Goal: Information Seeking & Learning: Check status

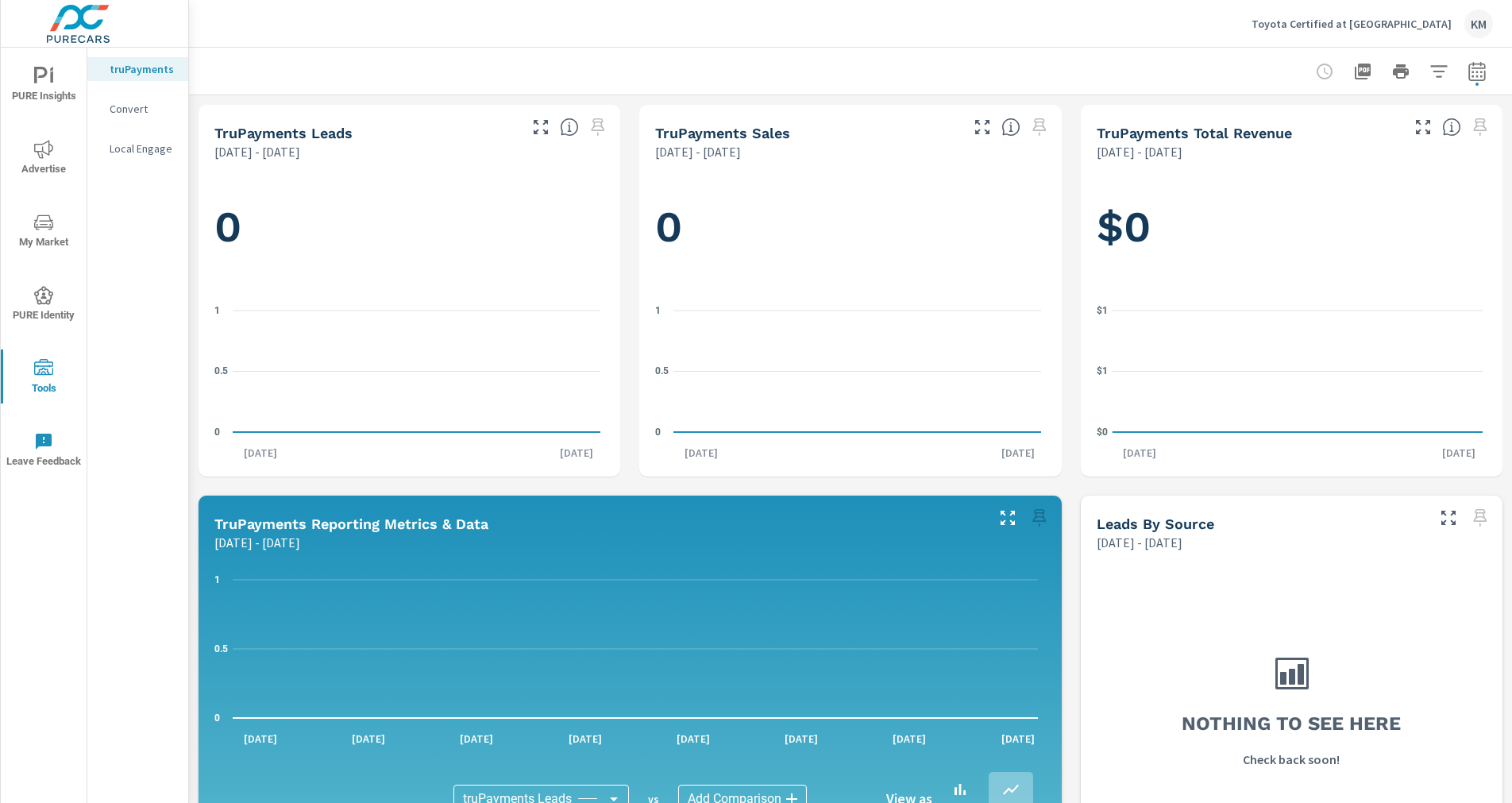
scroll to position [238, 0]
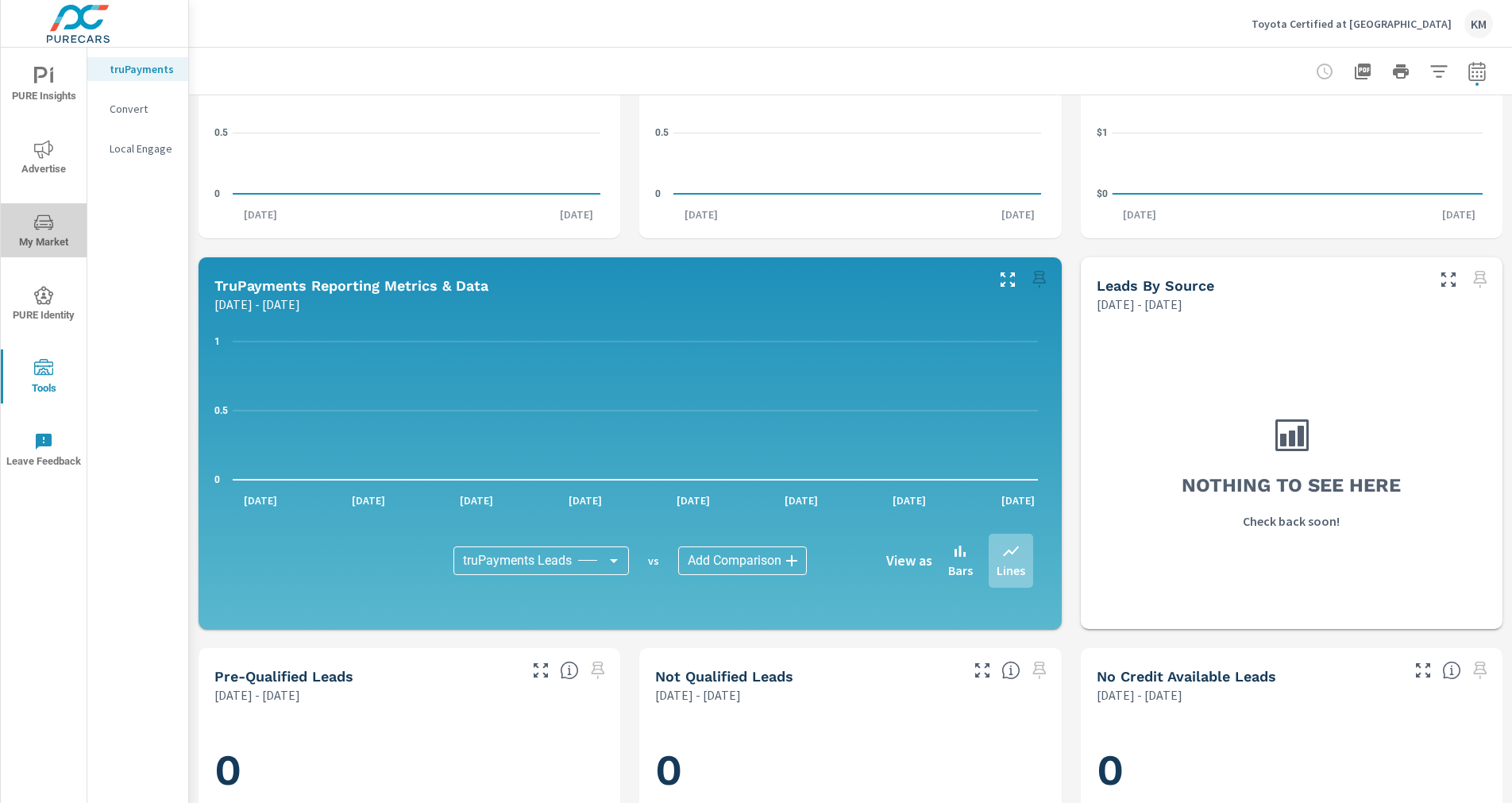
click at [48, 229] on icon "nav menu" at bounding box center [43, 222] width 19 height 19
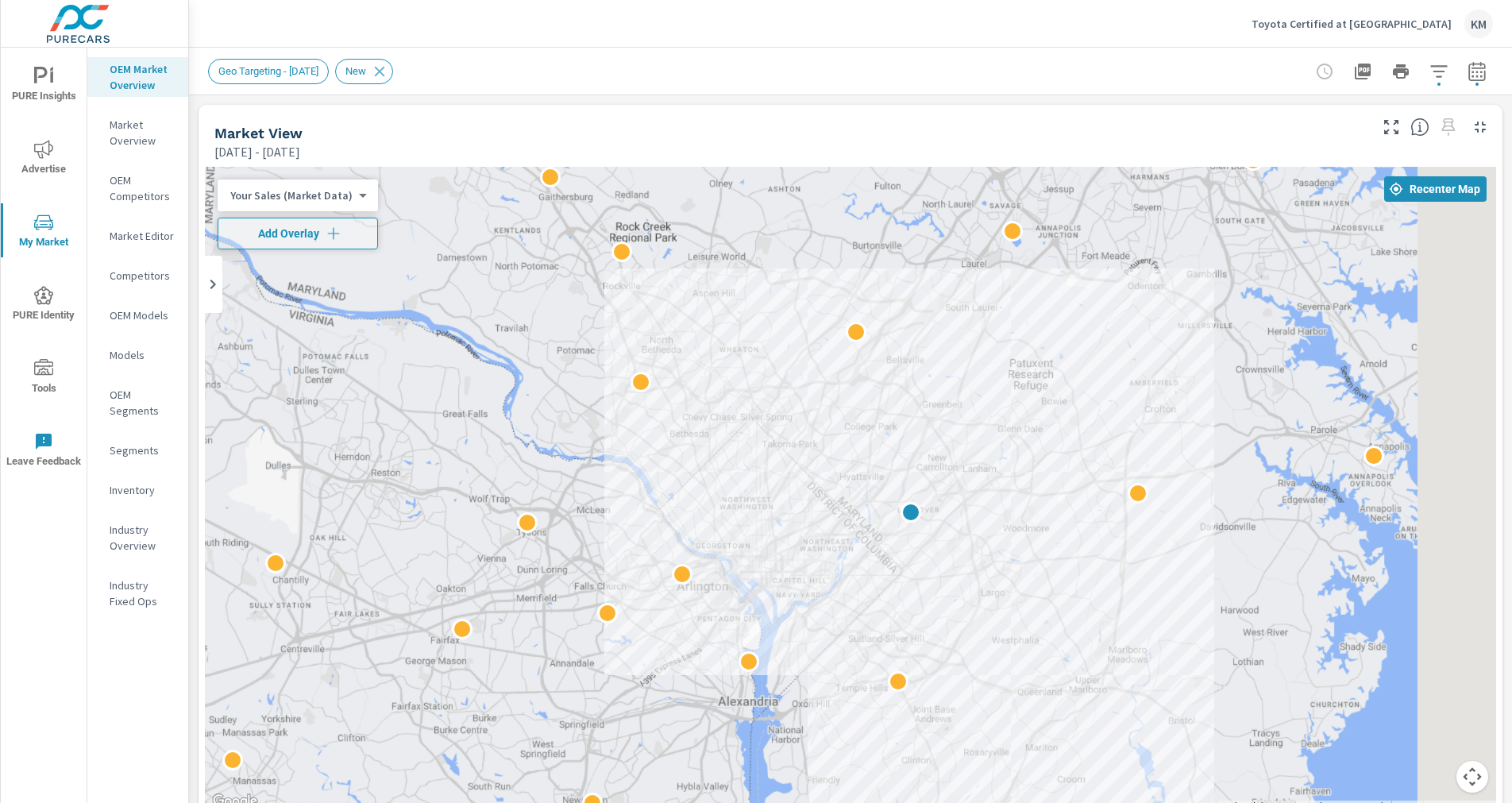
drag, startPoint x: 873, startPoint y: 557, endPoint x: 684, endPoint y: 487, distance: 201.5
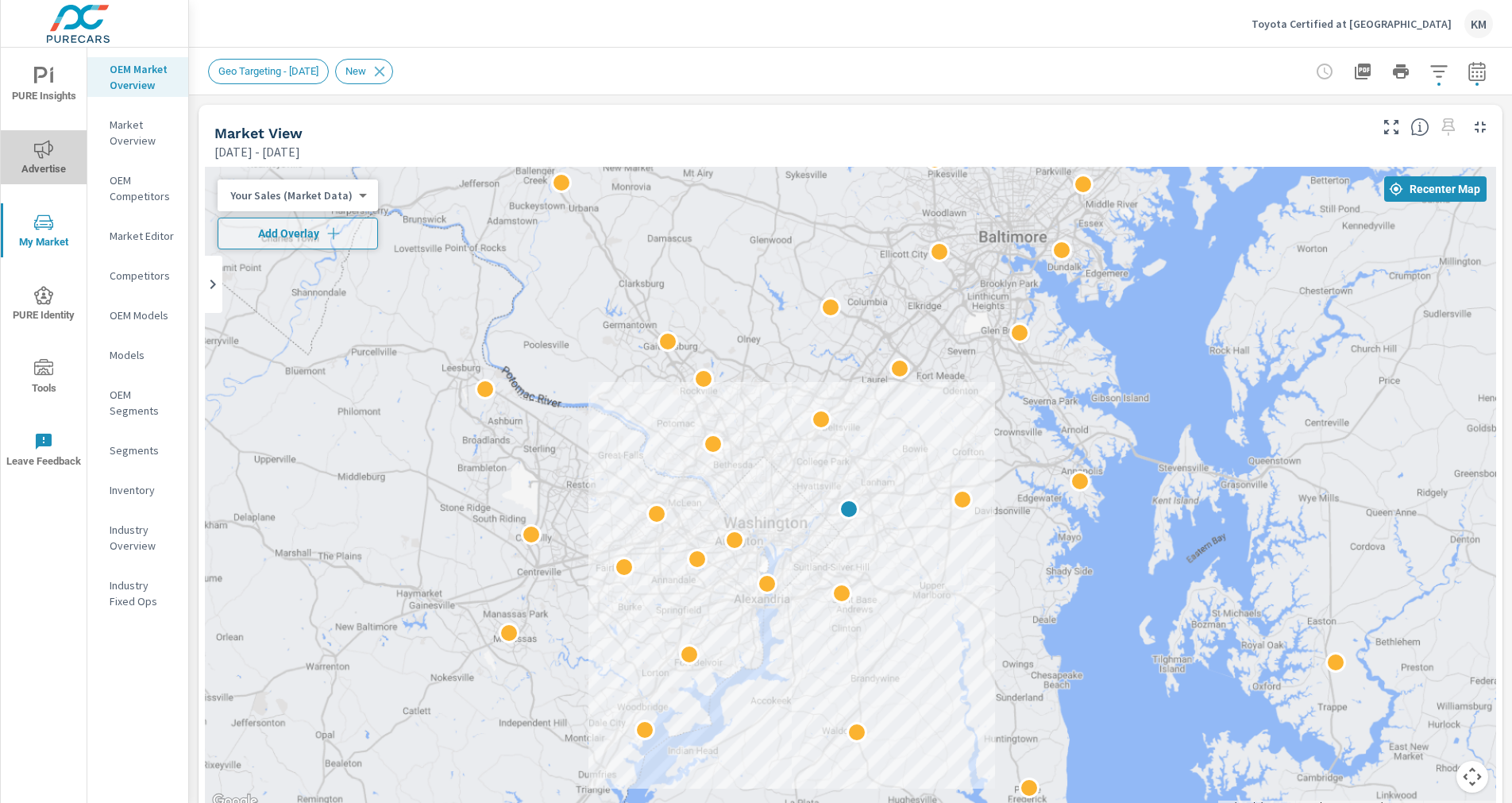
click at [45, 151] on icon "nav menu" at bounding box center [43, 149] width 19 height 19
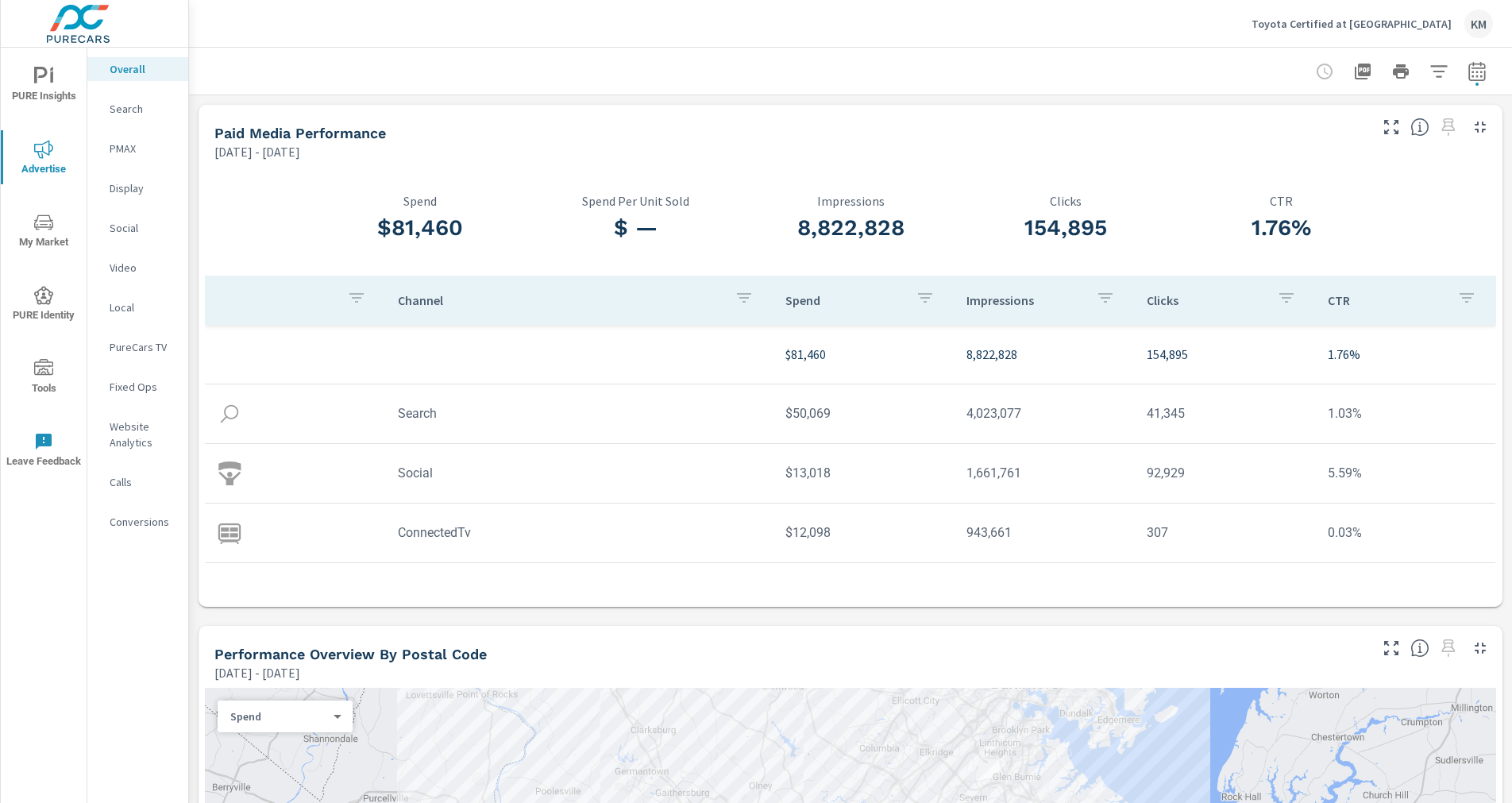
drag, startPoint x: 1050, startPoint y: 178, endPoint x: 1021, endPoint y: 173, distance: 29.4
click at [1021, 173] on div "154,895 Clicks" at bounding box center [1066, 221] width 215 height 108
click at [1022, 171] on div "154,895 Clicks" at bounding box center [1066, 221] width 215 height 108
click at [1022, 171] on div "154,895 Clicks" at bounding box center [1066, 221] width 215 height 108
click at [958, 168] on div "154,895 Clicks" at bounding box center [1066, 221] width 215 height 108
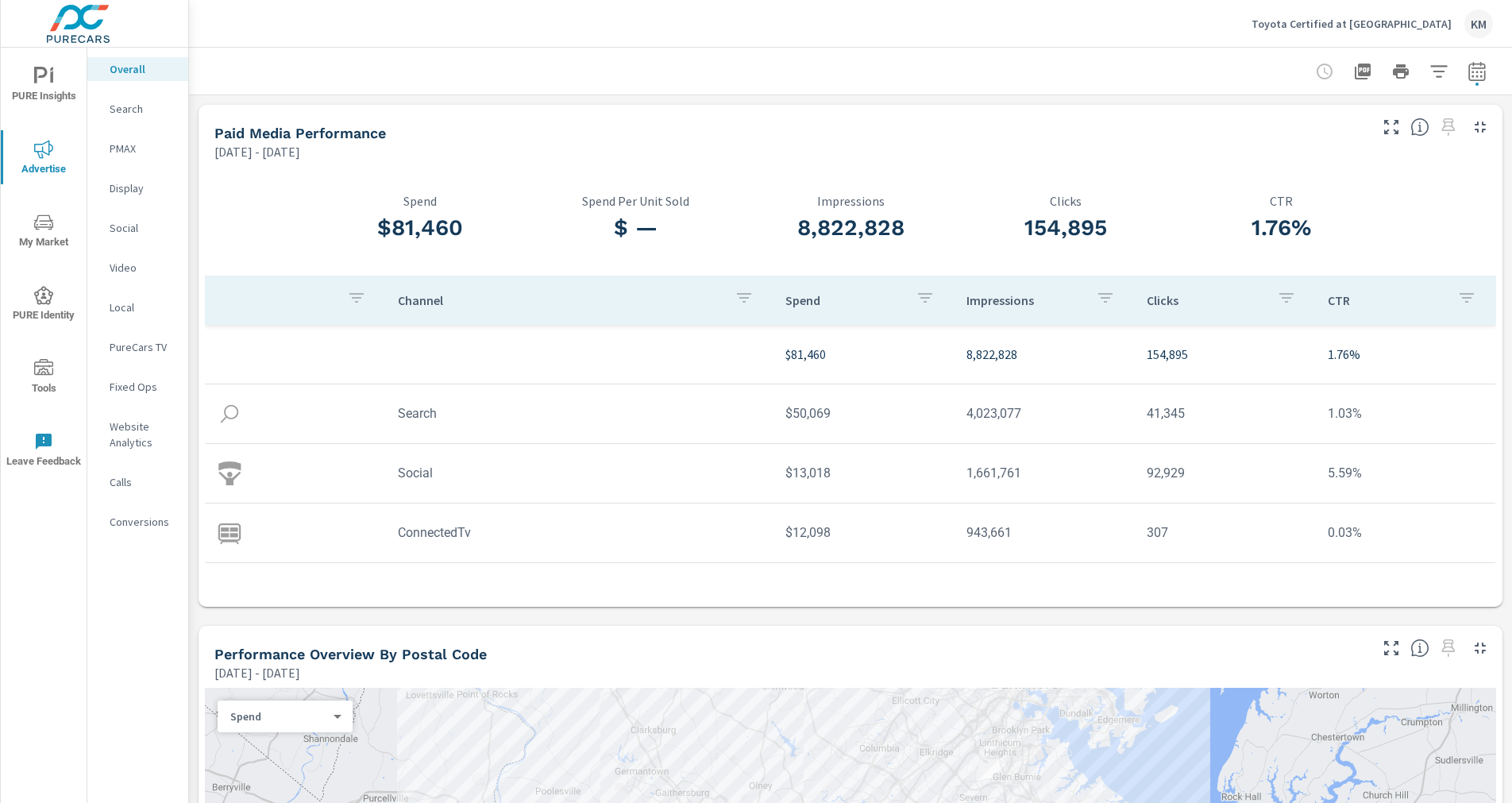
drag, startPoint x: 959, startPoint y: 167, endPoint x: 546, endPoint y: 540, distance: 556.5
click at [546, 540] on td "ConnectedTv" at bounding box center [578, 532] width 387 height 41
click at [216, 119] on div "Paid Media Performance [DATE] - [DATE]" at bounding box center [786, 133] width 1174 height 56
click at [1471, 128] on icon "button" at bounding box center [1480, 126] width 19 height 19
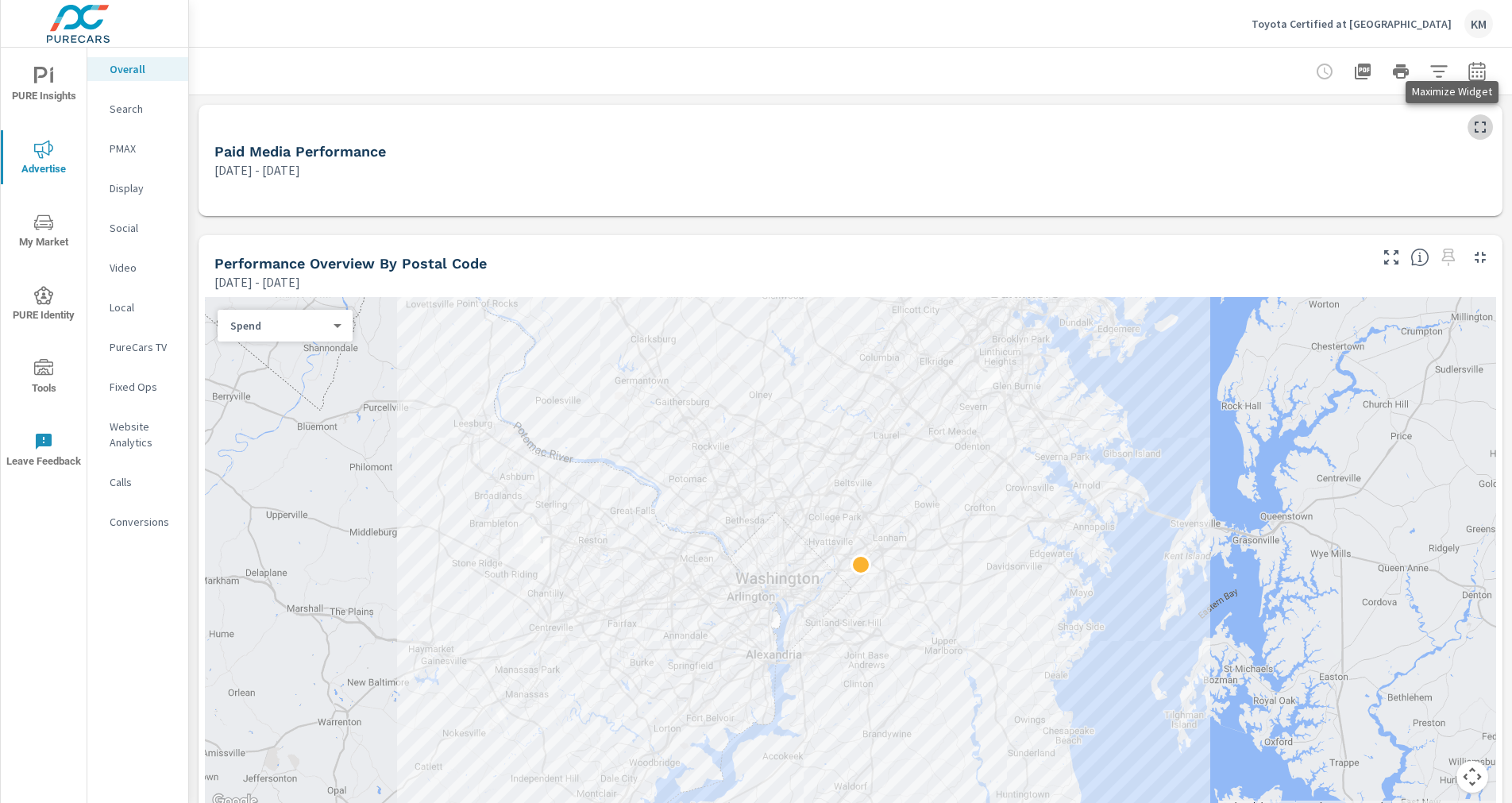
click at [1471, 127] on icon "button" at bounding box center [1480, 126] width 19 height 19
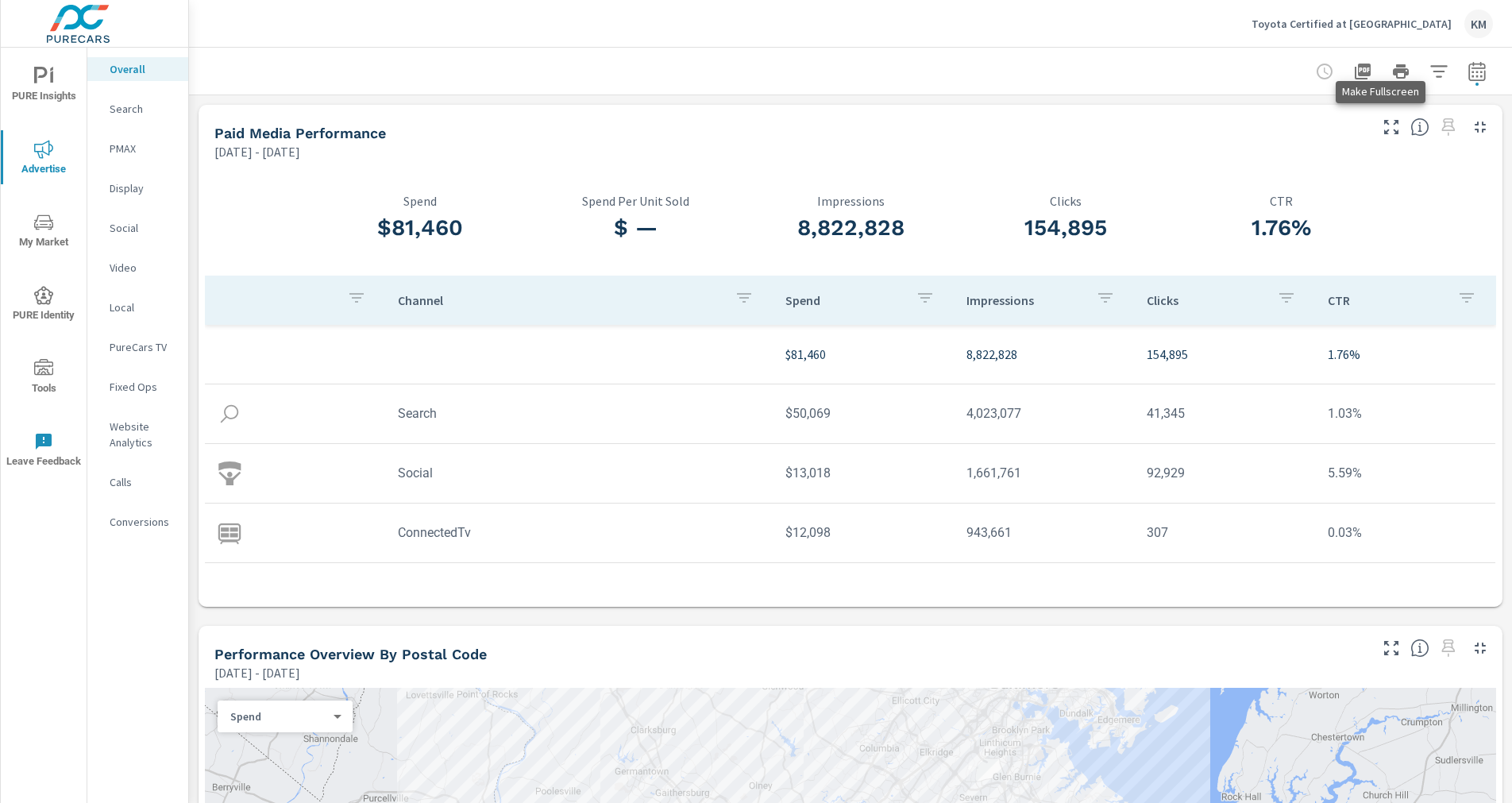
click at [1383, 122] on icon "button" at bounding box center [1391, 126] width 19 height 19
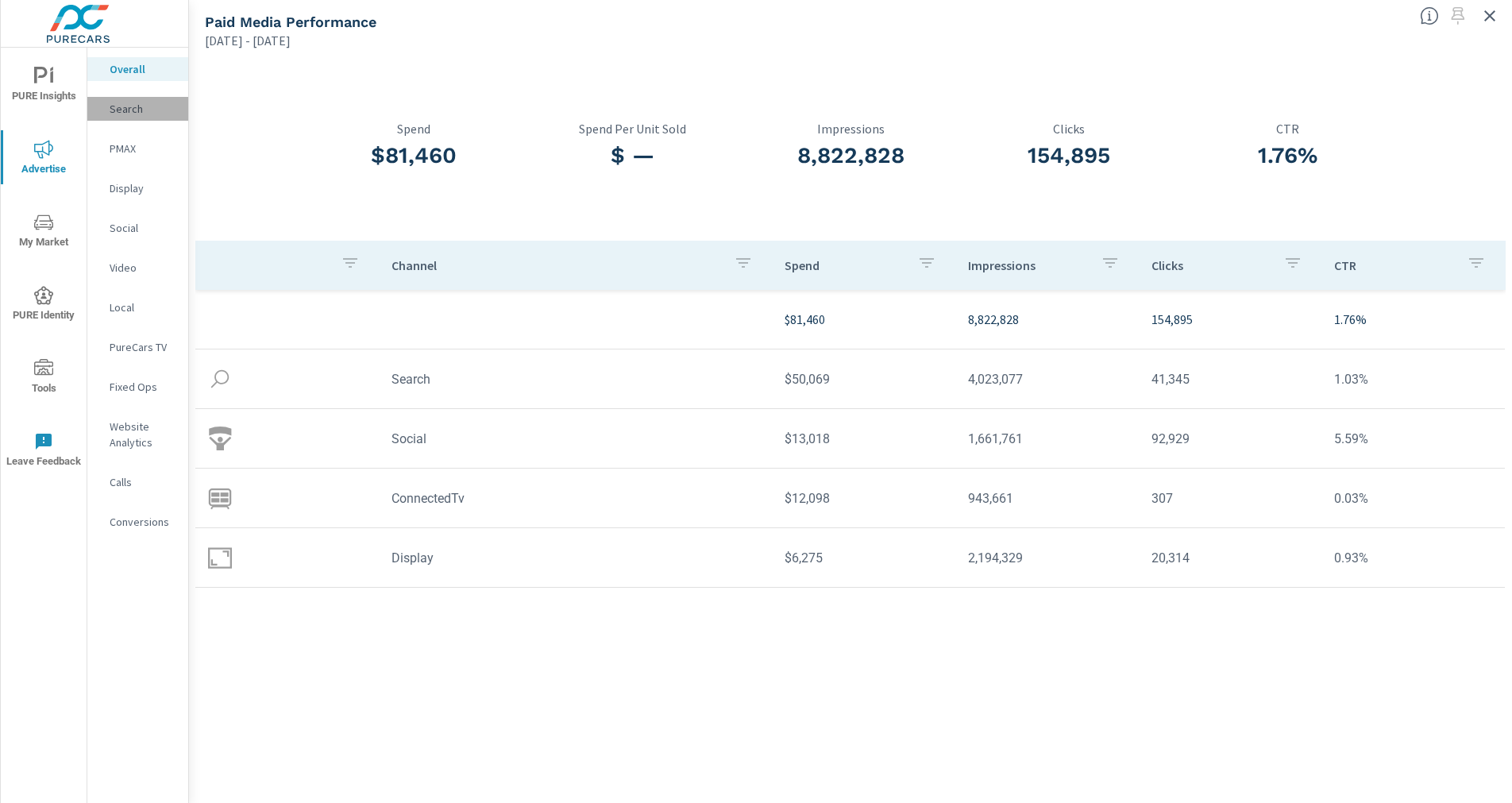
click at [133, 108] on p "Search" at bounding box center [142, 109] width 66 height 16
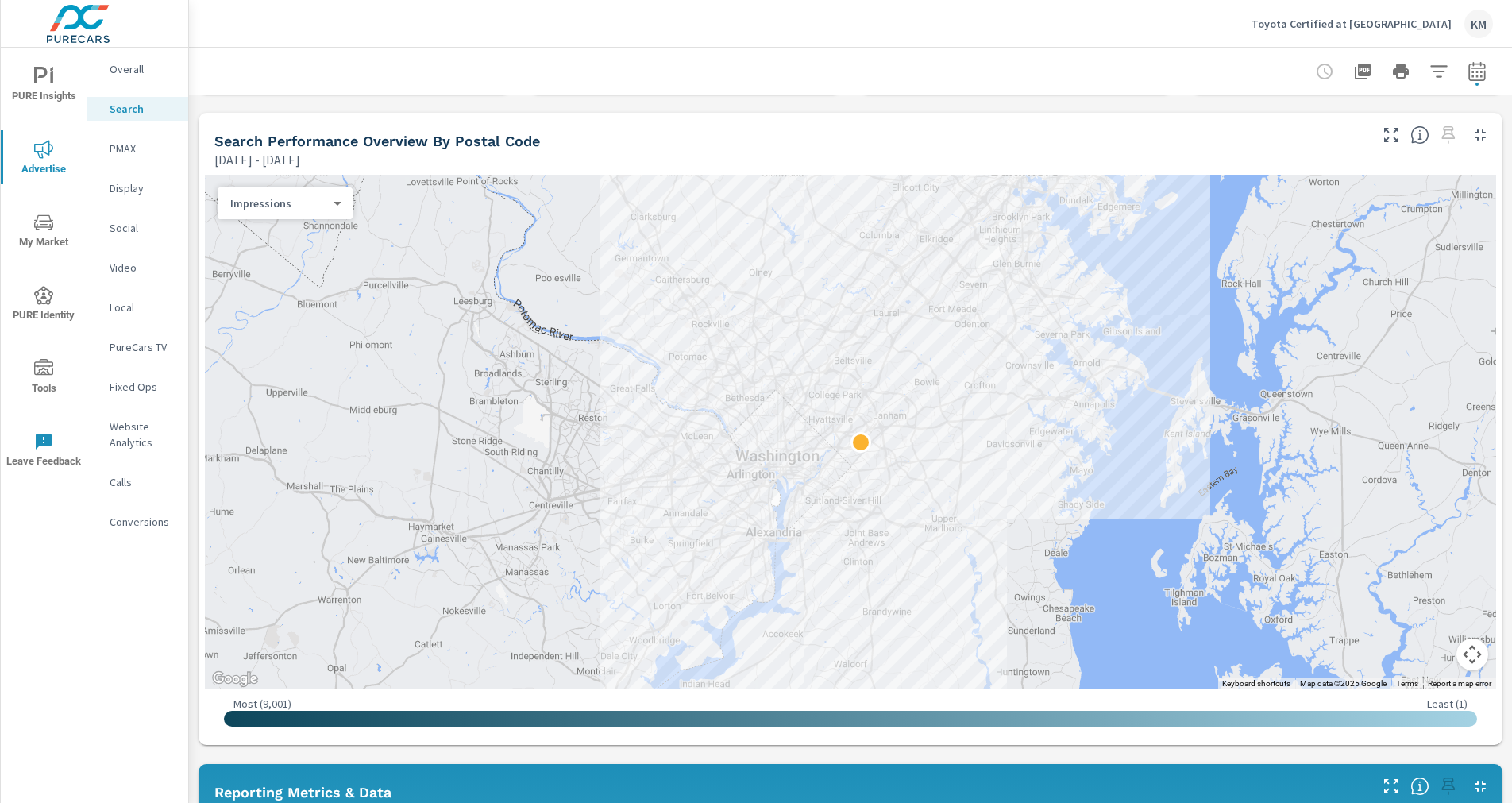
scroll to position [159, 0]
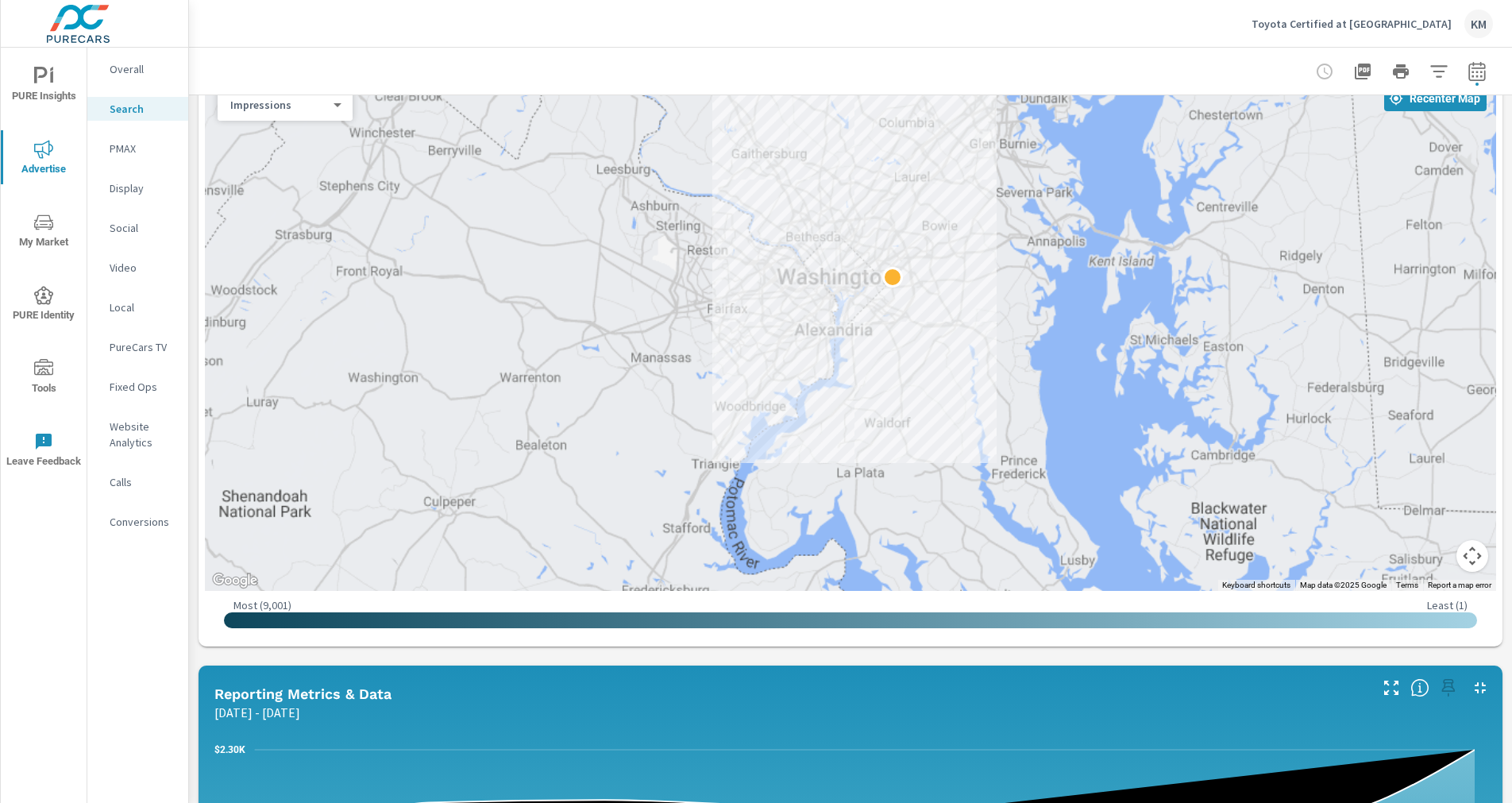
scroll to position [238, 0]
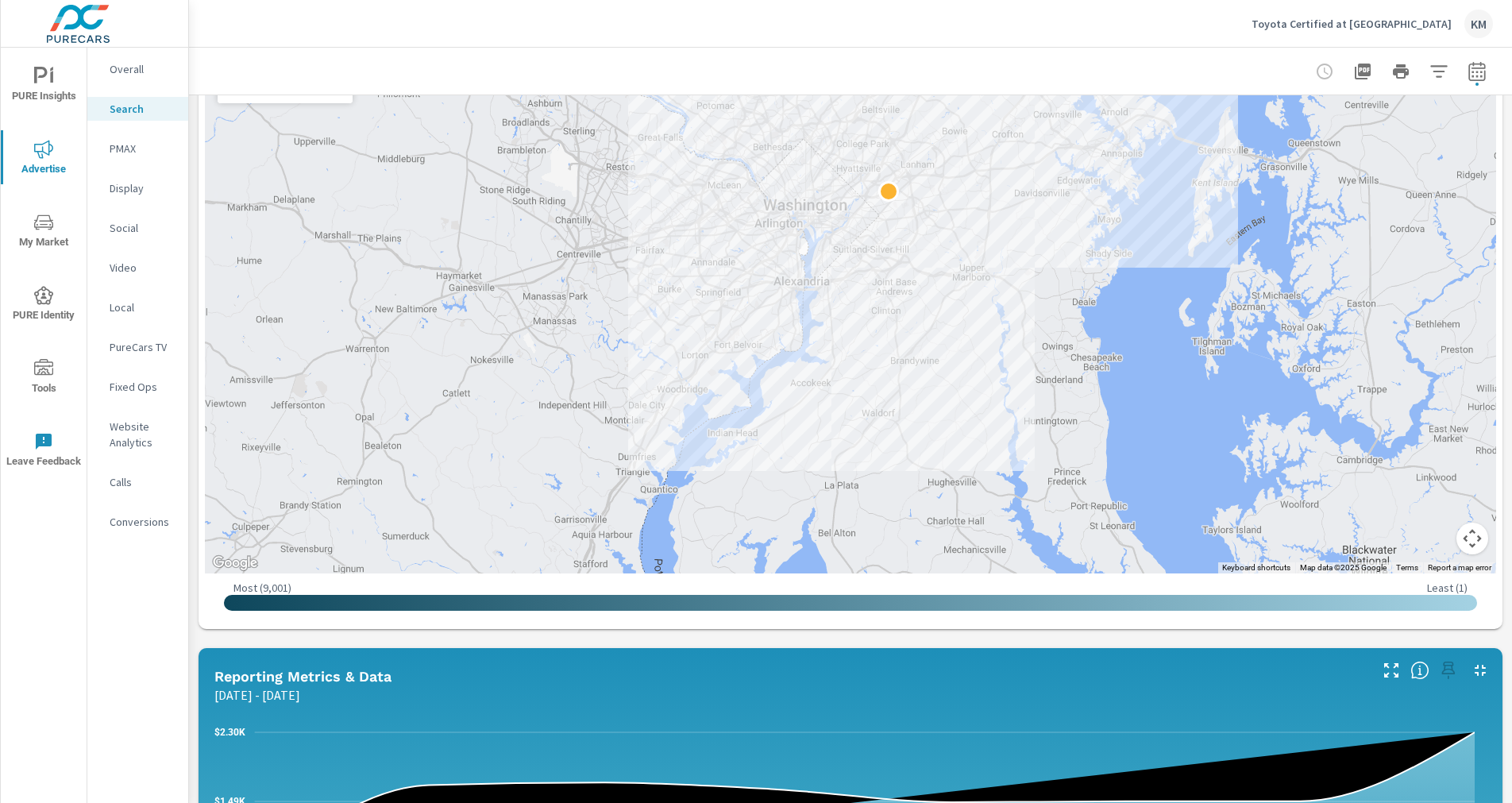
drag, startPoint x: 1221, startPoint y: 460, endPoint x: 1207, endPoint y: 457, distance: 14.3
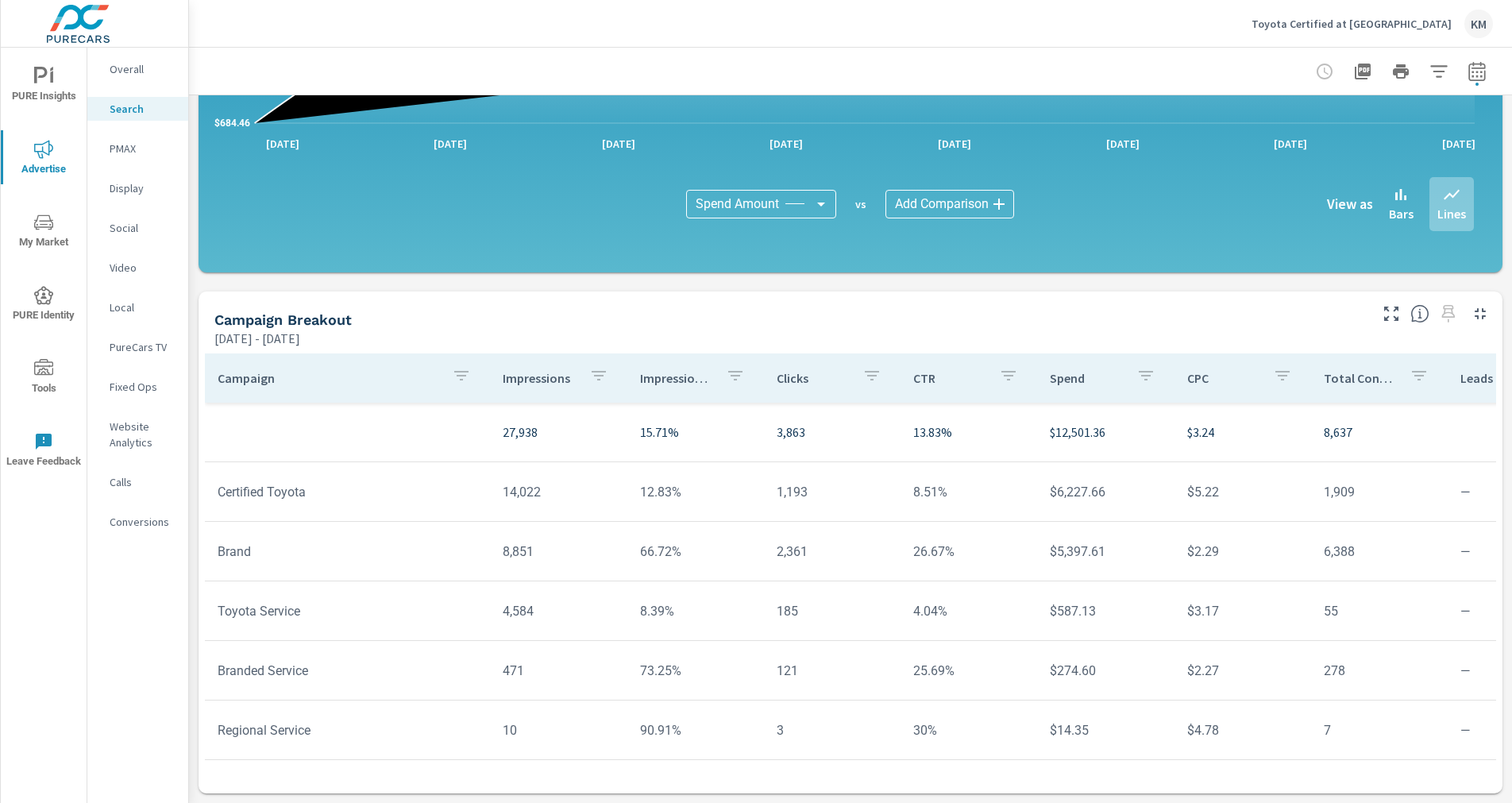
scroll to position [10, 0]
drag, startPoint x: 889, startPoint y: 750, endPoint x: 1008, endPoint y: 741, distance: 119.3
click at [1008, 741] on tr "Regional Service 10 90.91% 3 30% $14.35 $4.78 7 — — $2.05 233% — % 9.09%" at bounding box center [1237, 731] width 2064 height 60
click at [142, 438] on p "Website Analytics" at bounding box center [142, 434] width 66 height 32
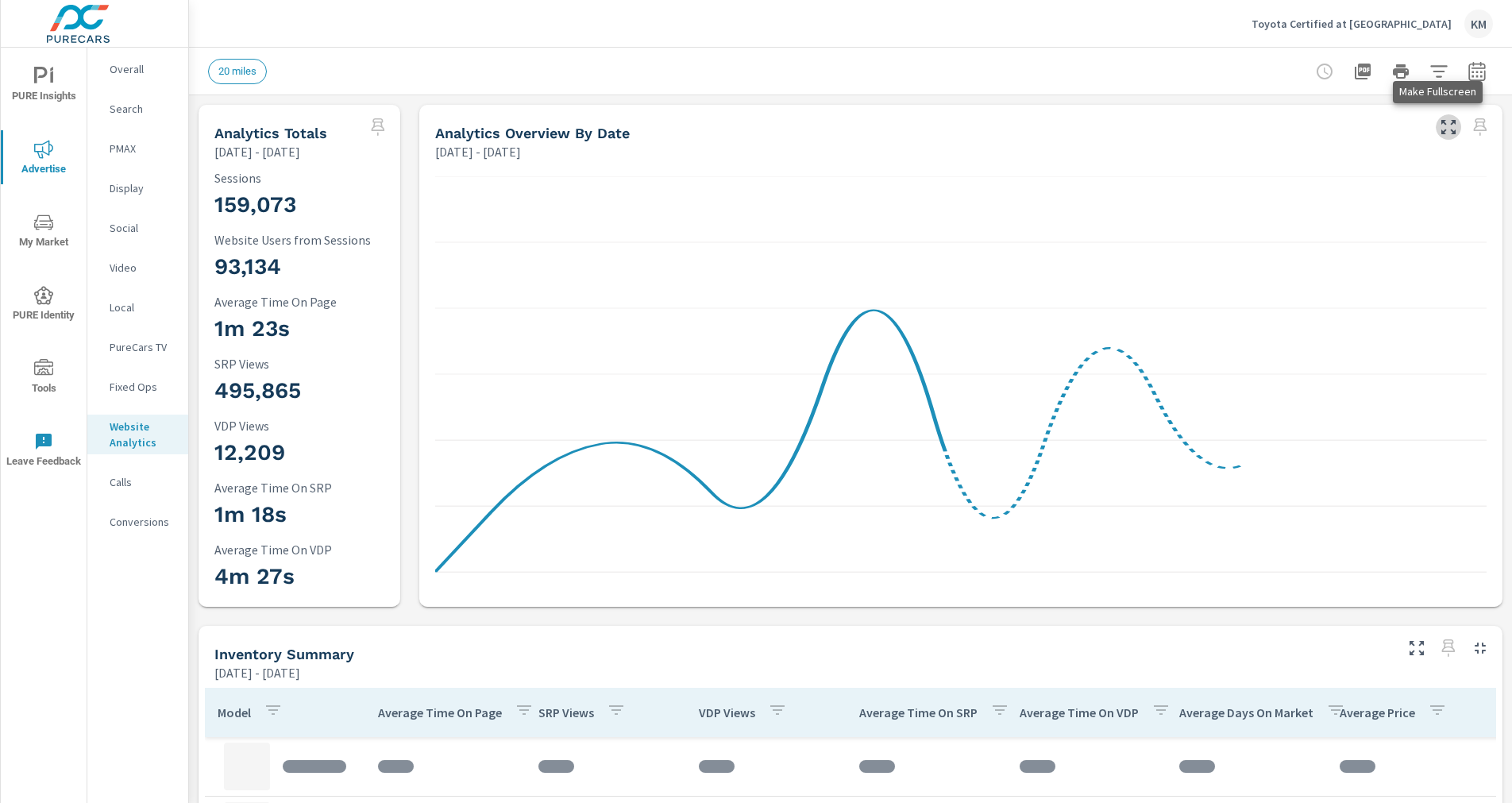
click at [1441, 128] on icon "button" at bounding box center [1448, 126] width 19 height 19
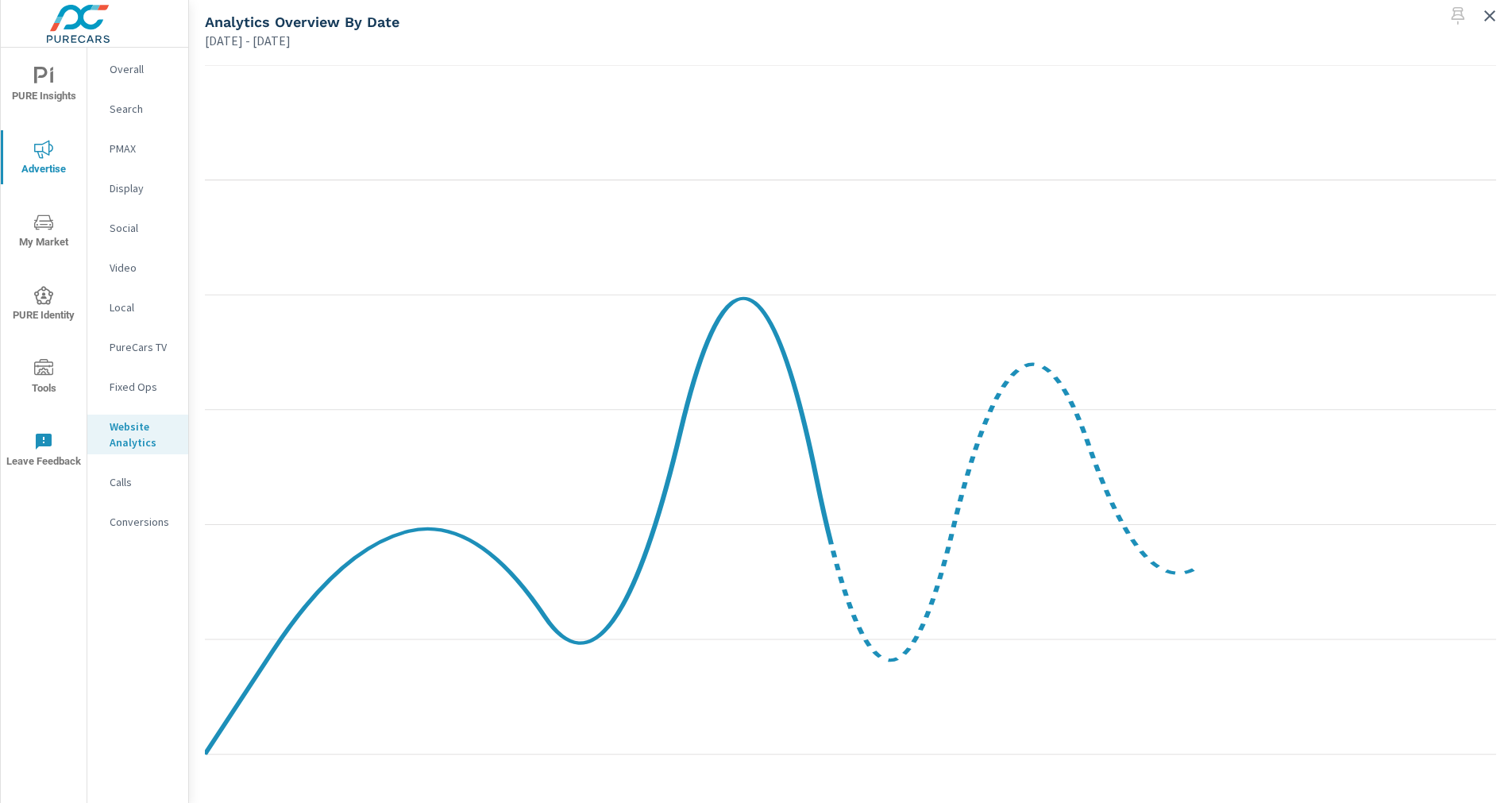
click at [1441, 128] on icon at bounding box center [851, 425] width 1292 height 722
click at [1489, 15] on icon "button" at bounding box center [1489, 15] width 11 height 11
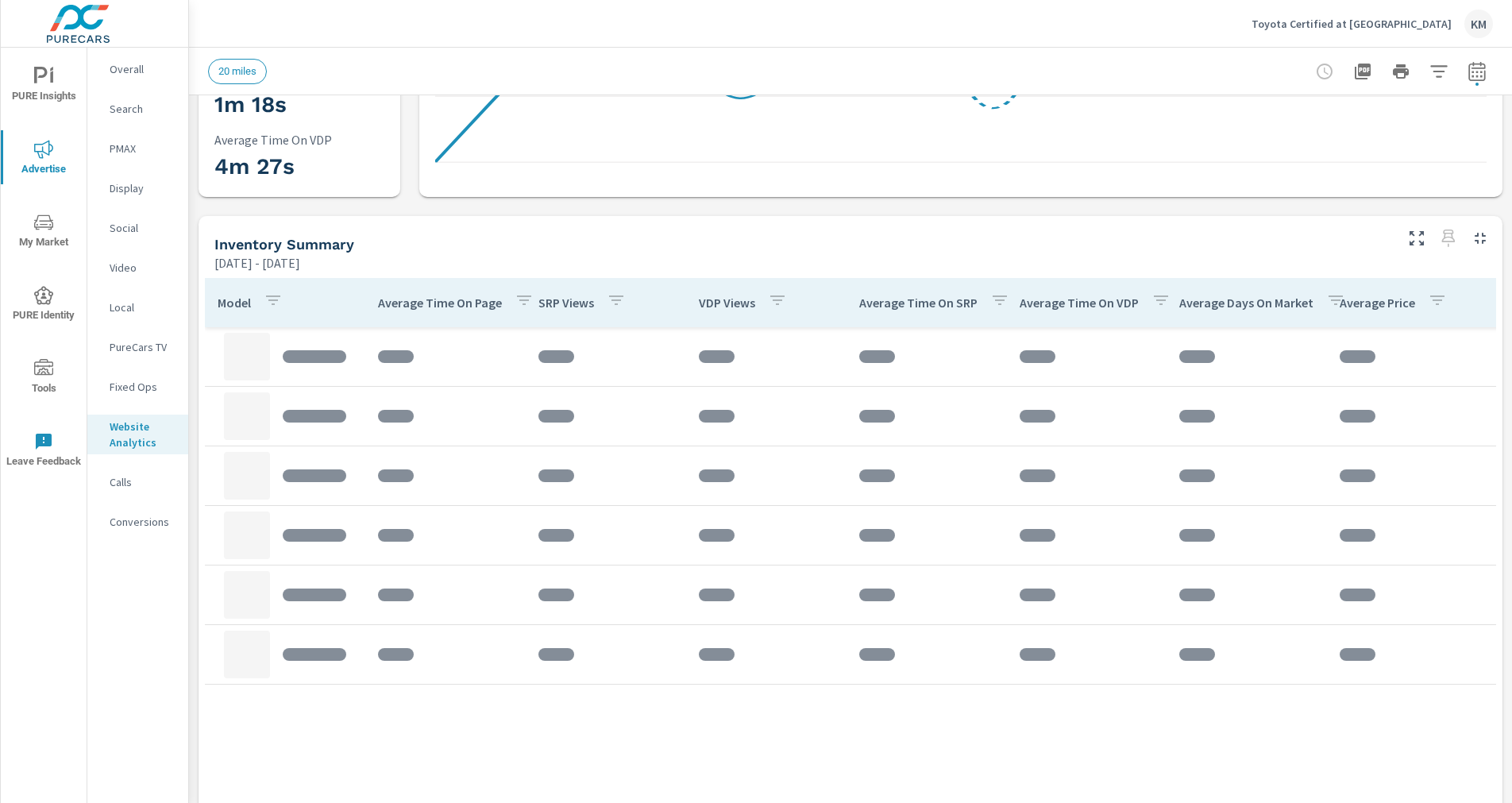
scroll to position [477, 0]
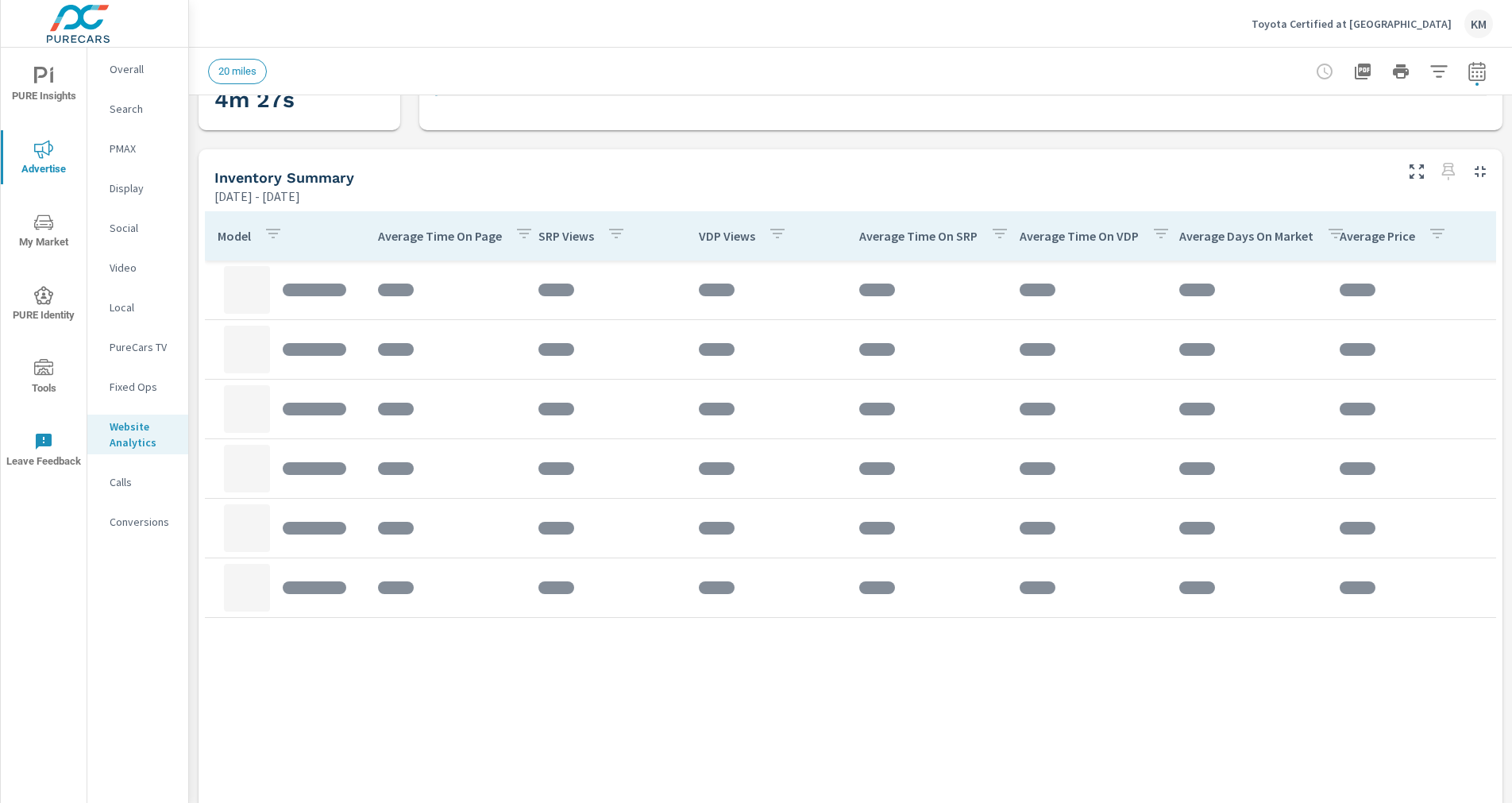
click at [542, 699] on div "Model Average Time On Page SRP Views VDP Views Average Time On SRP Average Time…" at bounding box center [851, 546] width 1292 height 670
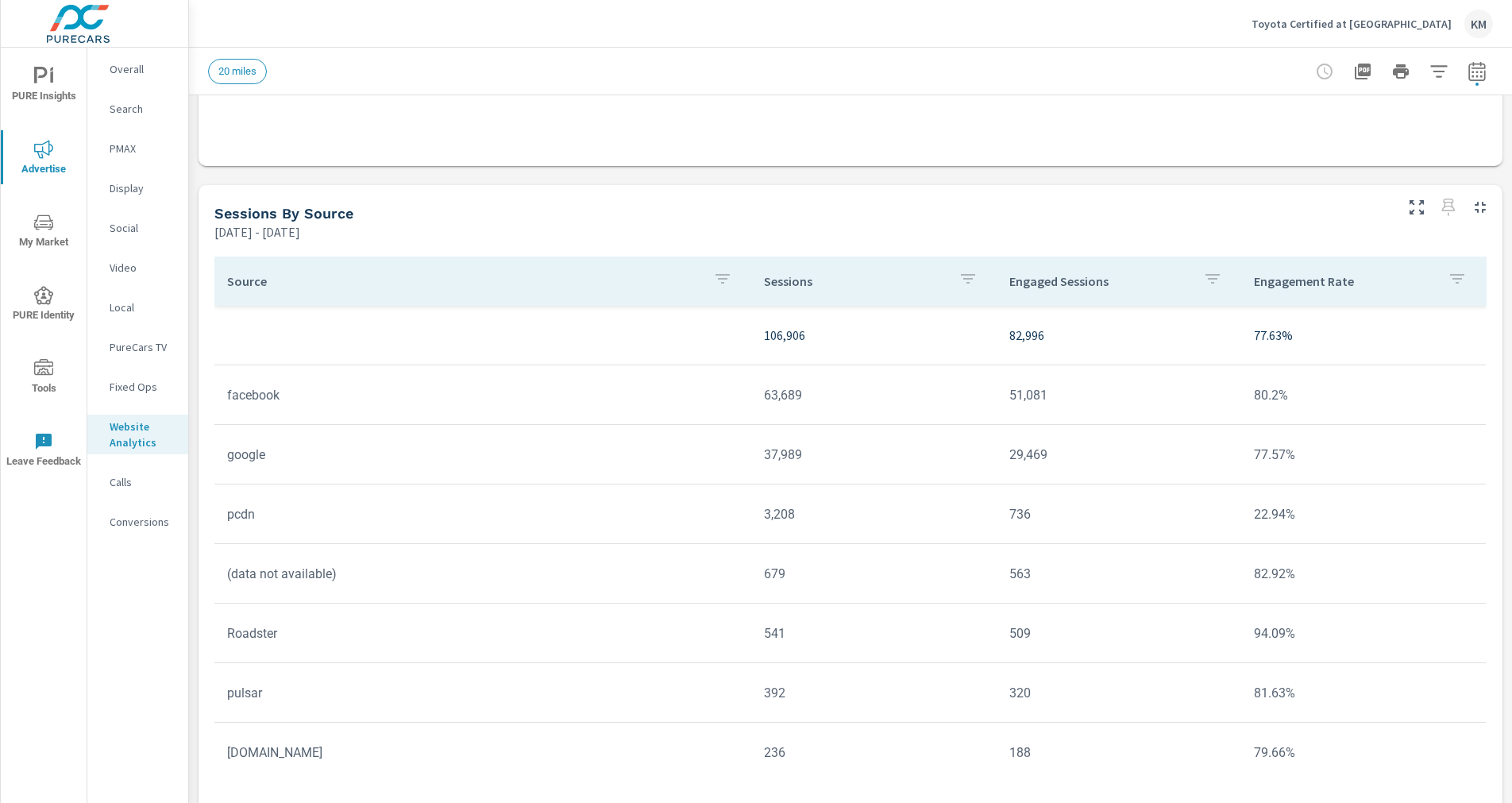
scroll to position [1247, 0]
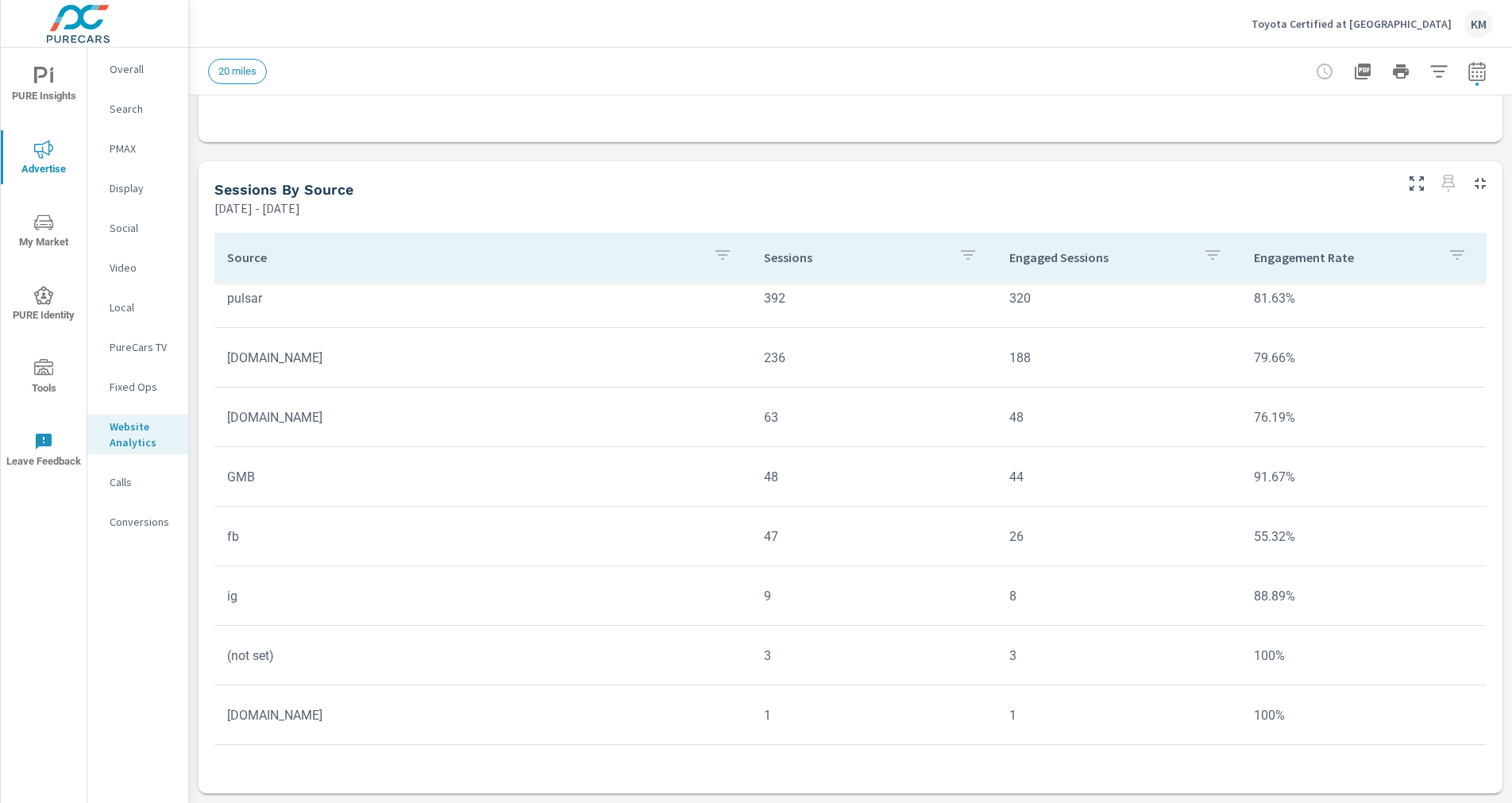
scroll to position [424, 0]
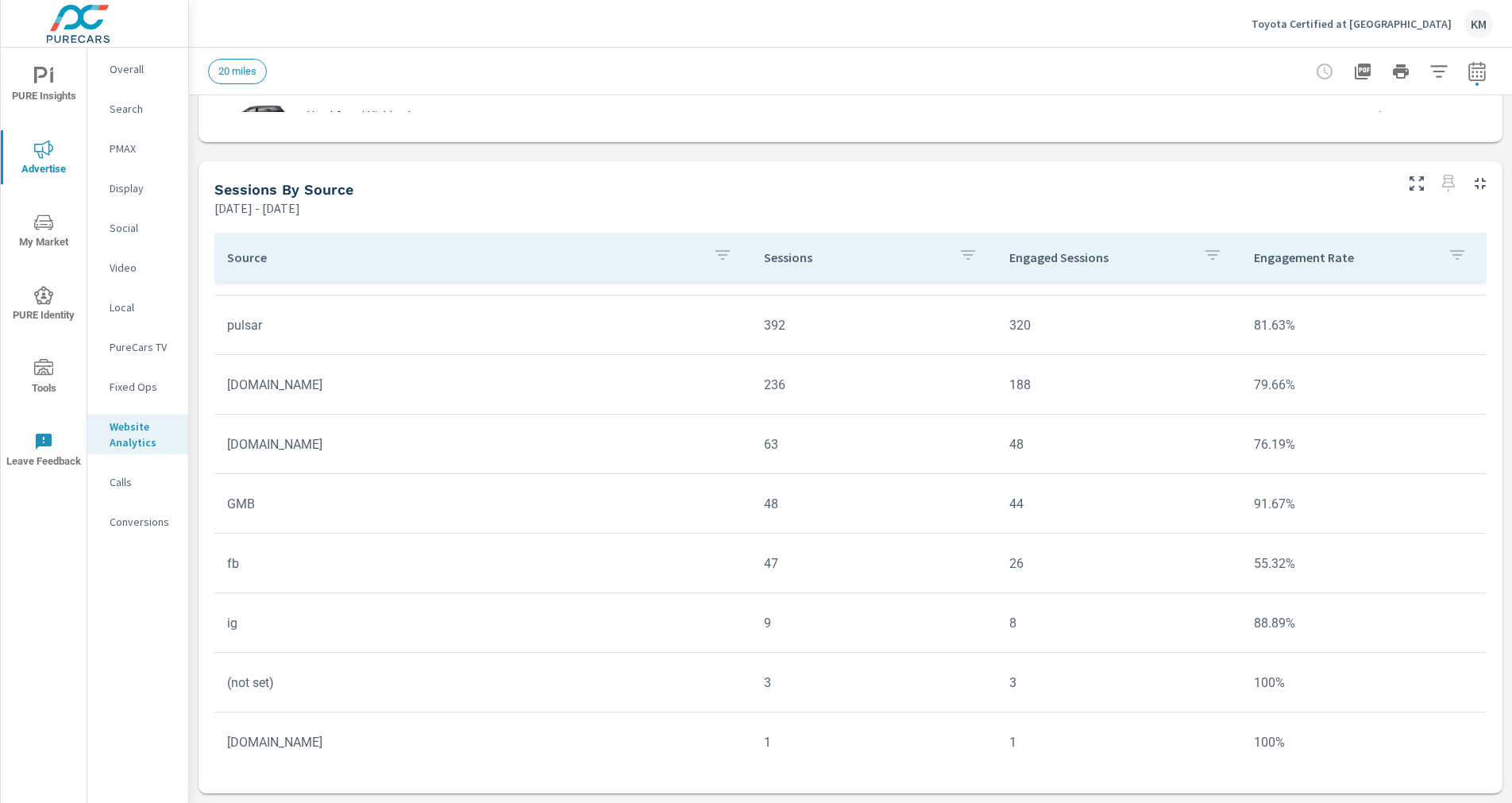
scroll to position [185, 0]
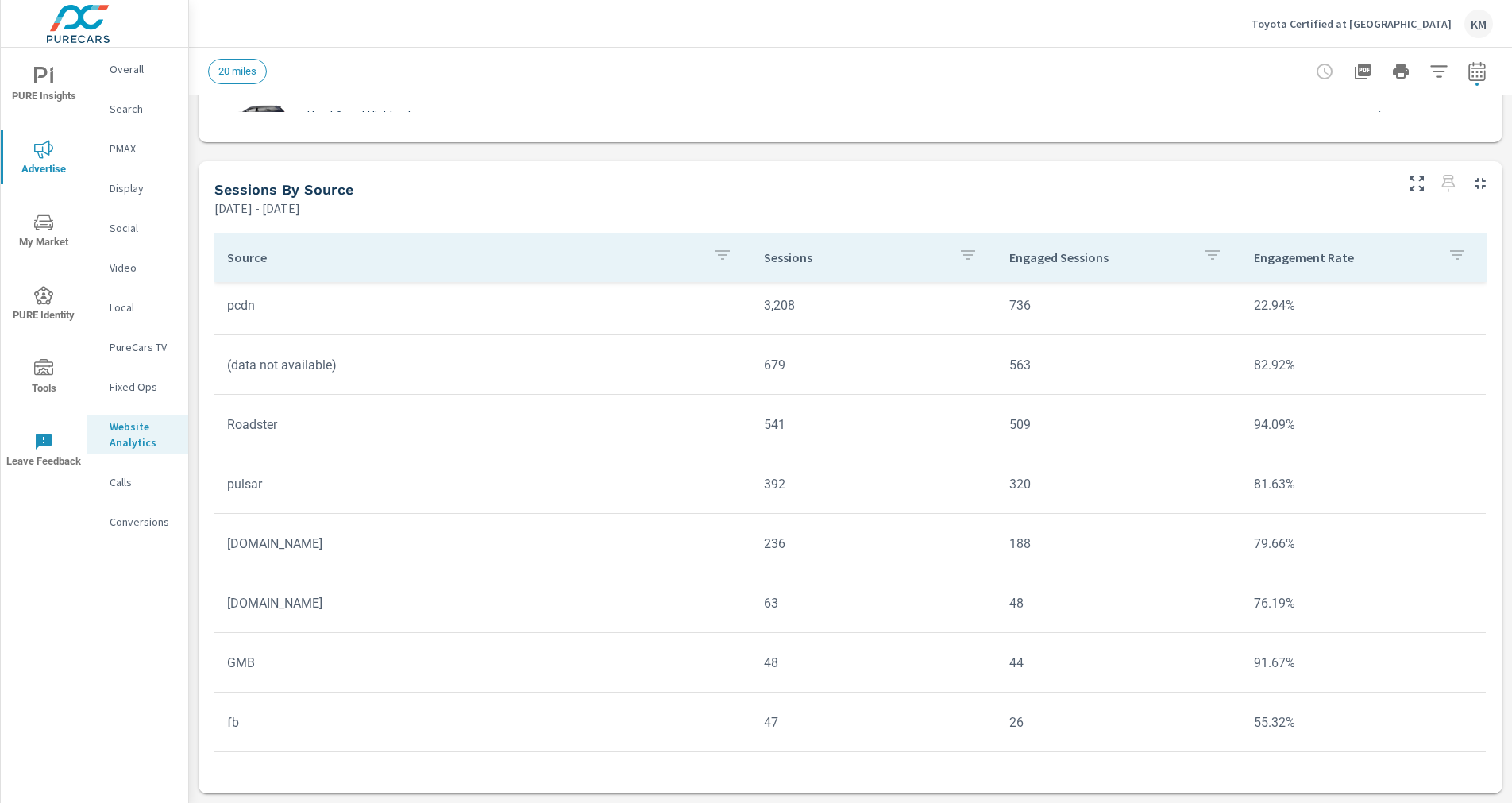
scroll to position [26, 0]
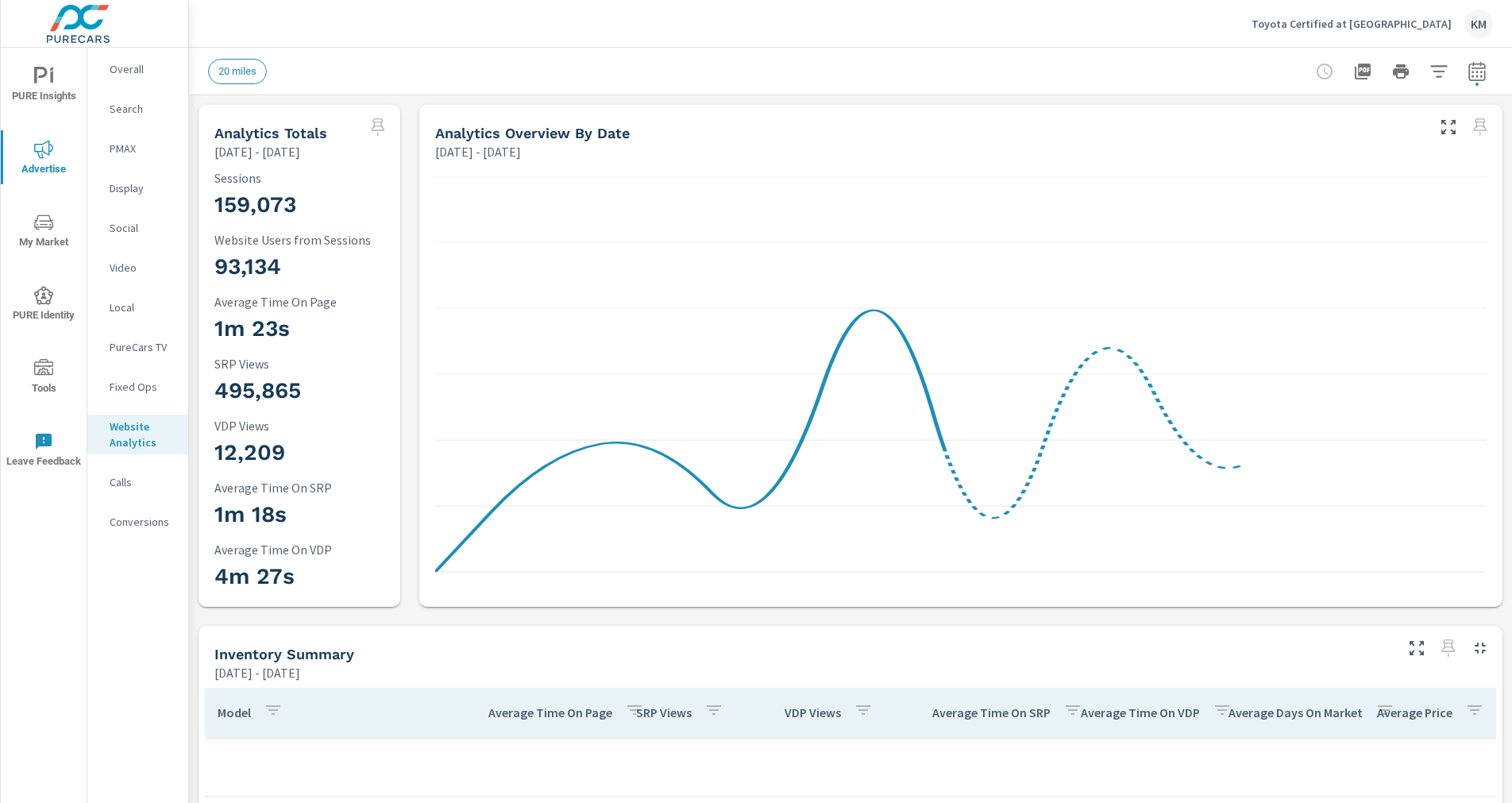
click at [591, 531] on icon at bounding box center [961, 383] width 1051 height 415
click at [615, 148] on div "[DATE] - [DATE]" at bounding box center [929, 151] width 988 height 19
click at [585, 139] on h5 "Analytics Overview By Date" at bounding box center [532, 133] width 194 height 16
click at [616, 181] on icon at bounding box center [961, 383] width 1051 height 415
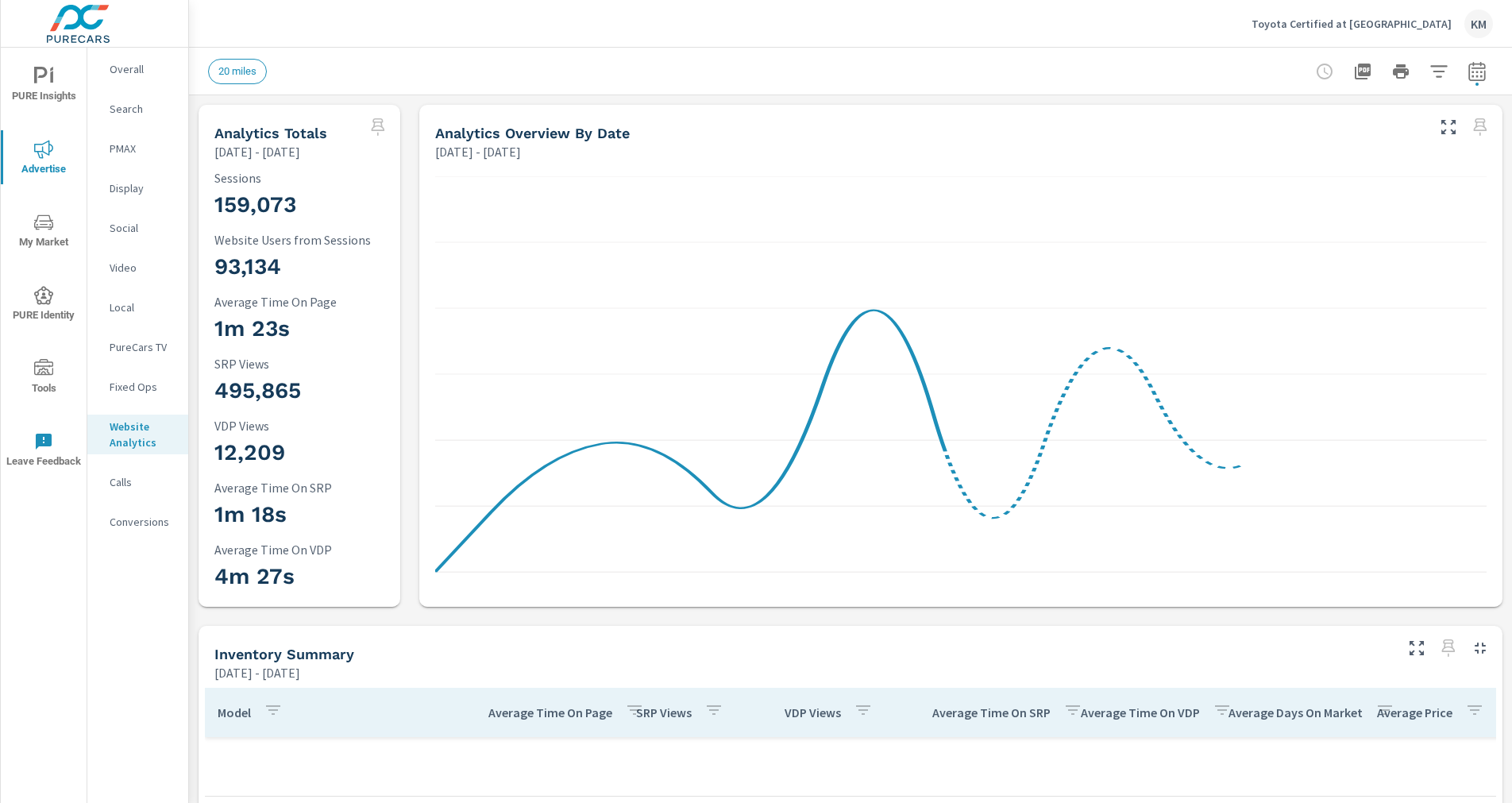
drag, startPoint x: 425, startPoint y: 557, endPoint x: 438, endPoint y: 565, distance: 15.3
click at [430, 564] on div at bounding box center [960, 384] width 1083 height 446
click at [442, 567] on icon at bounding box center [961, 383] width 1051 height 415
click at [441, 567] on icon at bounding box center [961, 383] width 1051 height 415
click at [810, 408] on icon at bounding box center [961, 374] width 1051 height 396
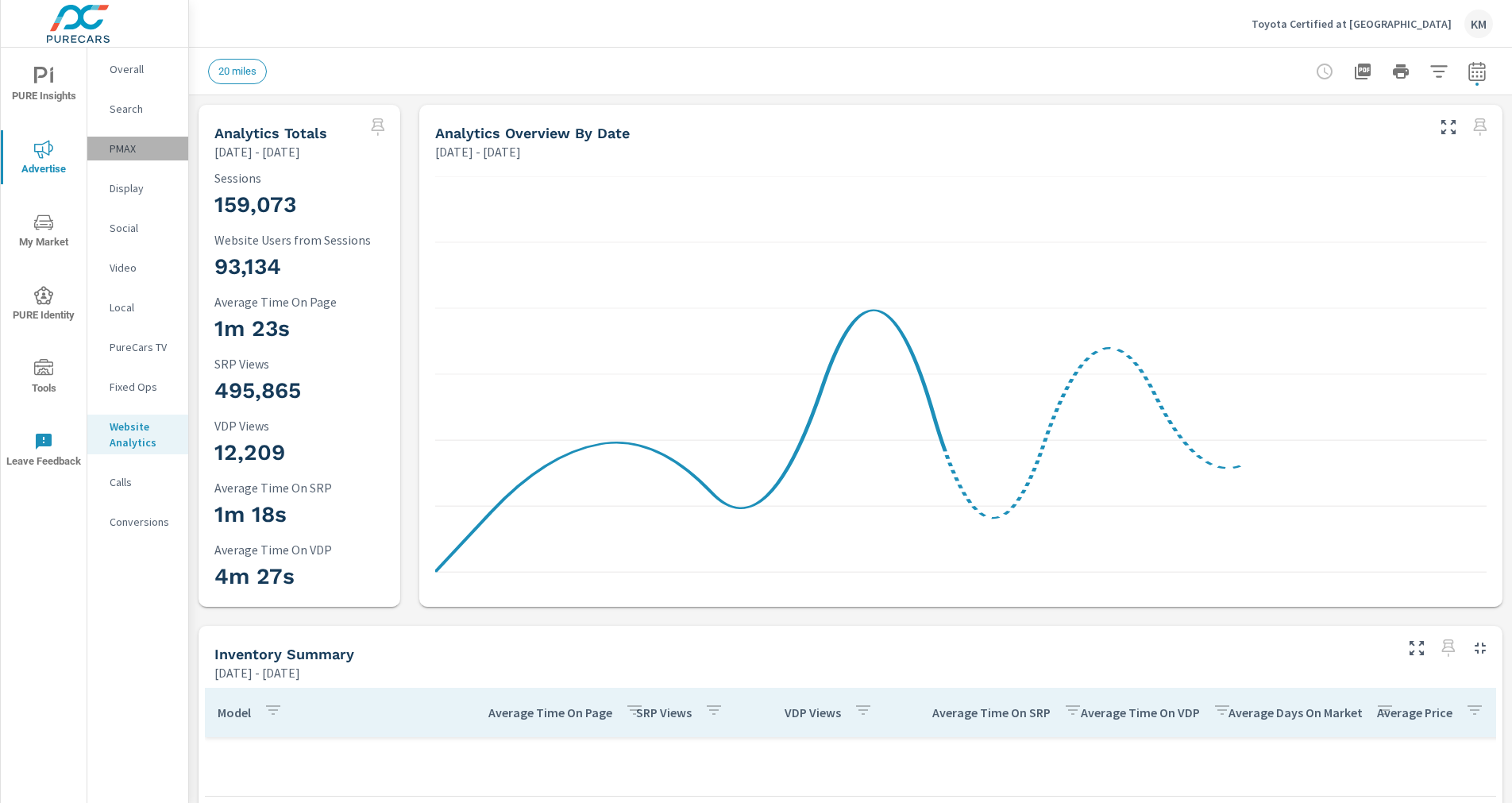
click at [121, 151] on p "PMAX" at bounding box center [142, 149] width 66 height 16
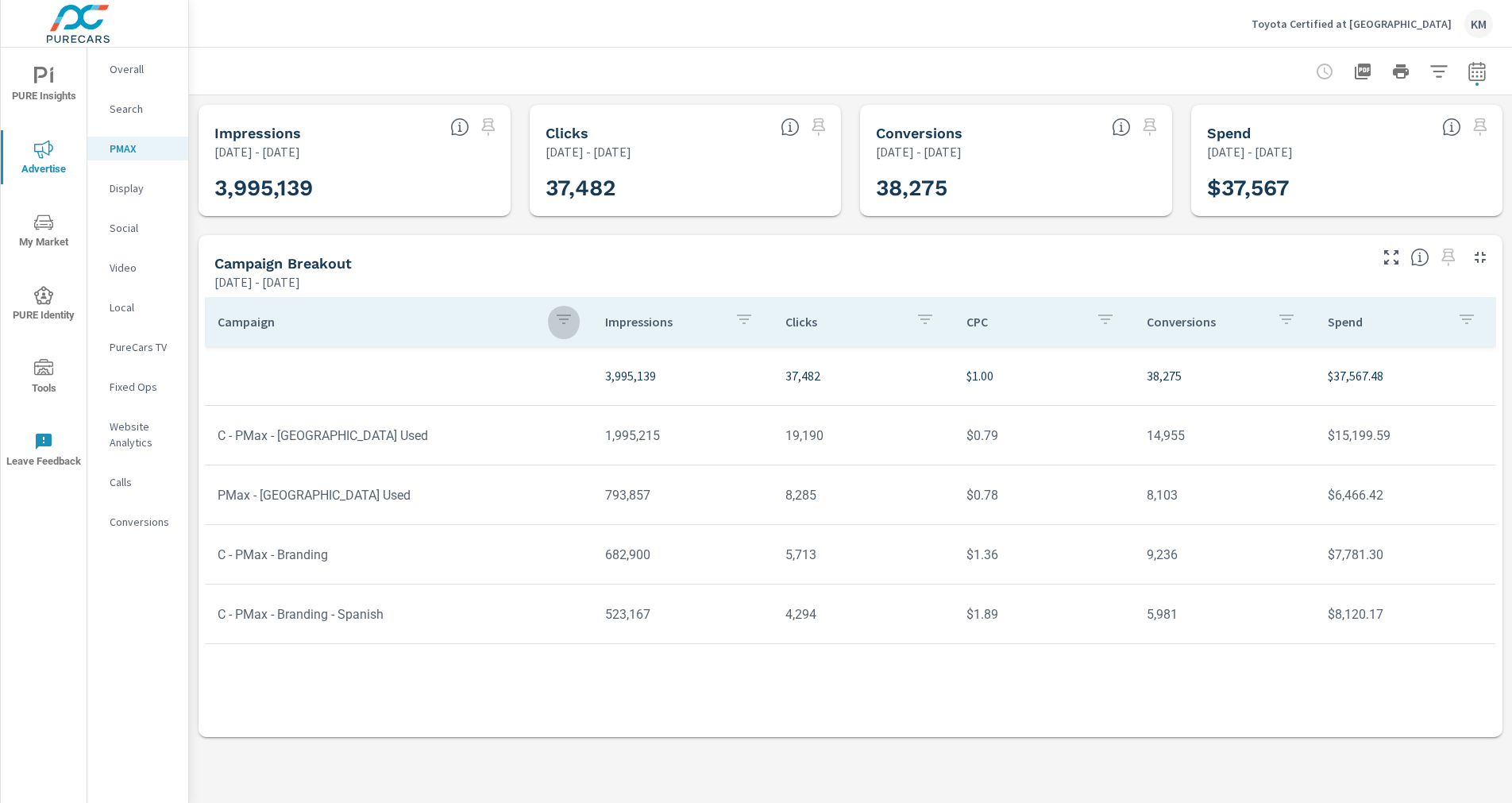
click at [574, 320] on button "button" at bounding box center [564, 322] width 32 height 36
click at [574, 320] on div at bounding box center [756, 401] width 1512 height 803
click at [41, 309] on span "PURE Identity" at bounding box center [43, 305] width 76 height 39
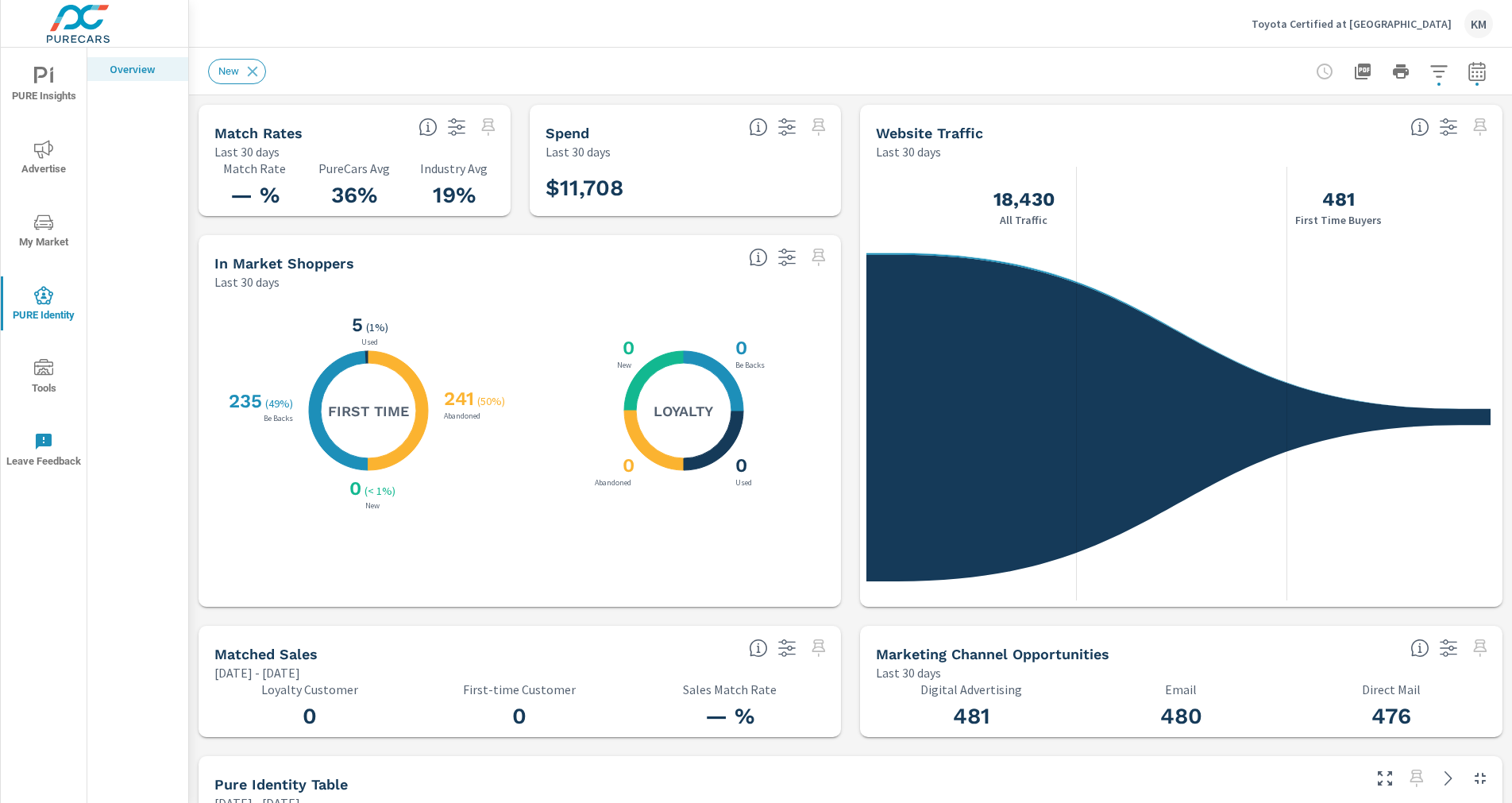
click at [1447, 122] on button "button" at bounding box center [1449, 127] width 25 height 25
click at [1471, 72] on icon "button" at bounding box center [1476, 73] width 10 height 6
click at [1315, 266] on button "Apply" at bounding box center [1302, 285] width 98 height 42
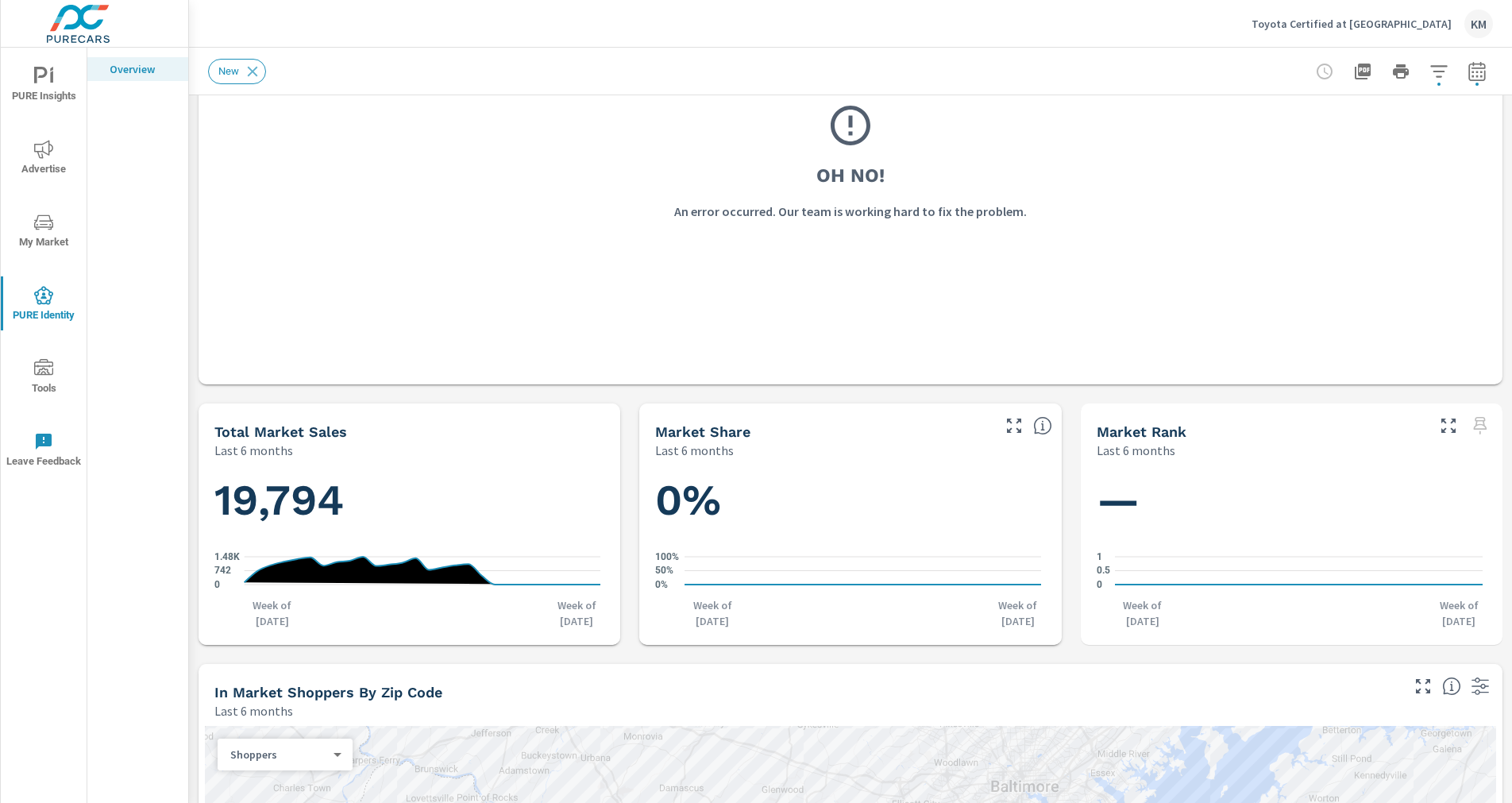
scroll to position [953, 0]
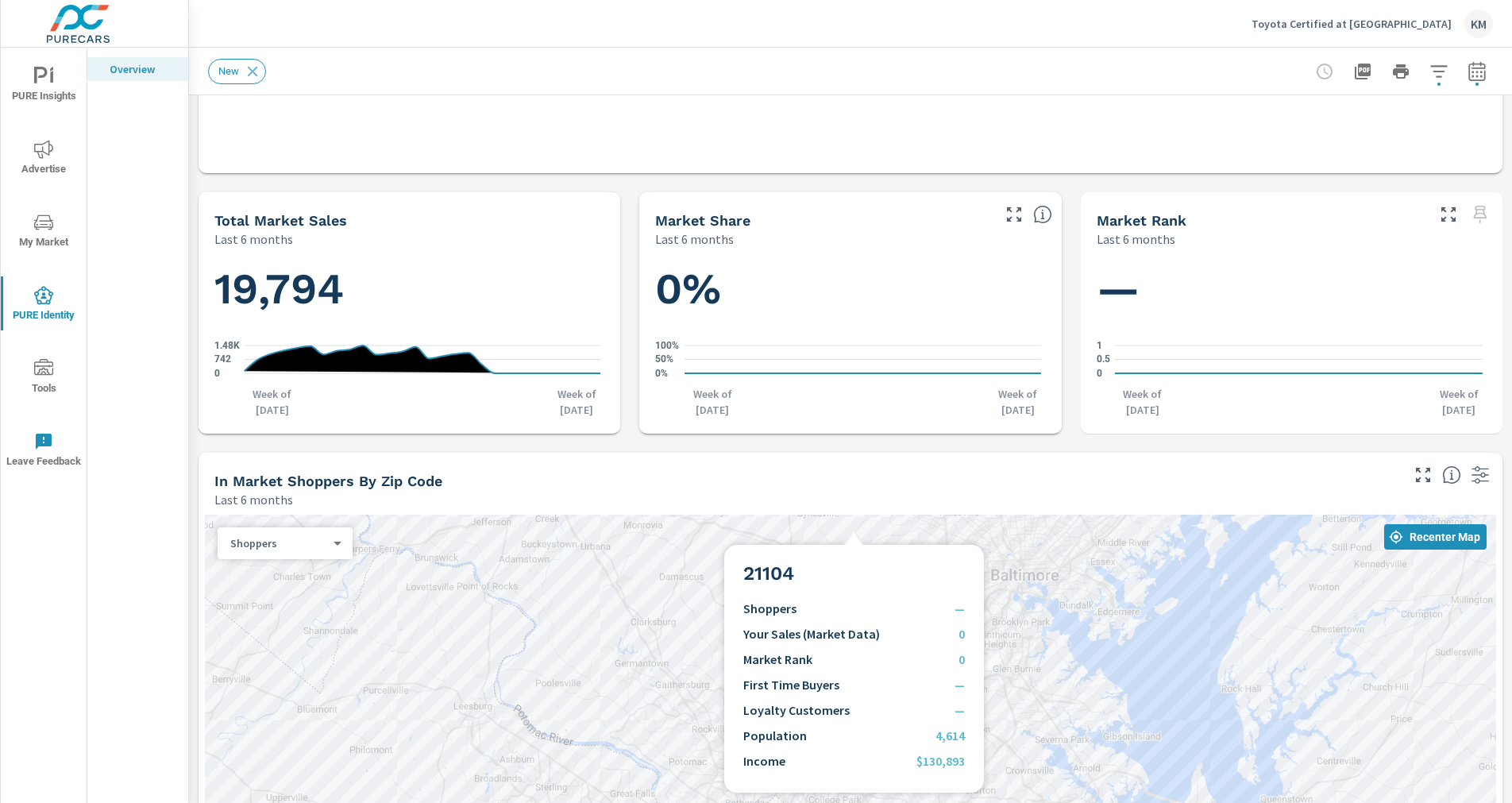
scroll to position [1112, 0]
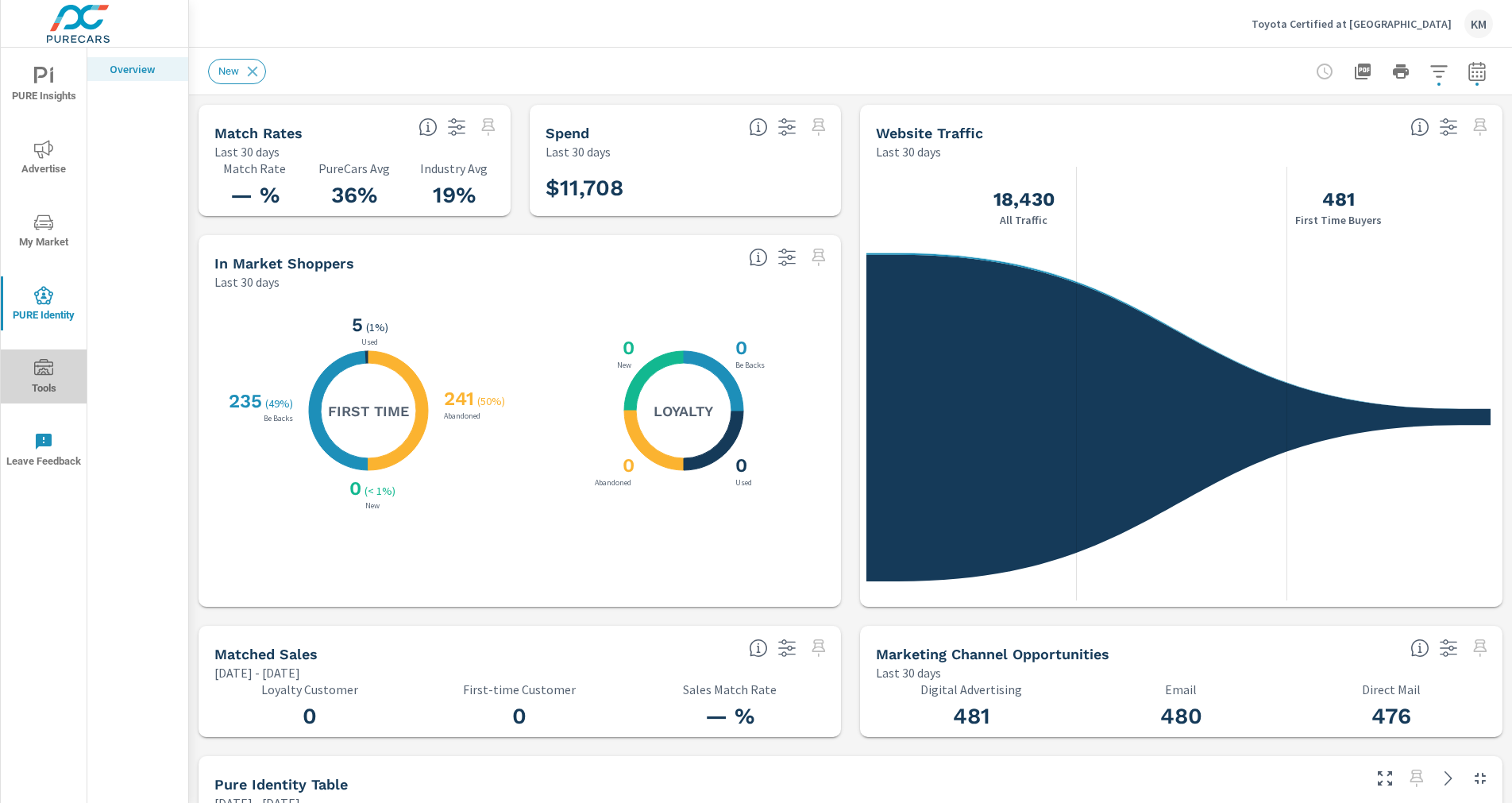
click at [47, 377] on icon "nav menu" at bounding box center [43, 368] width 19 height 19
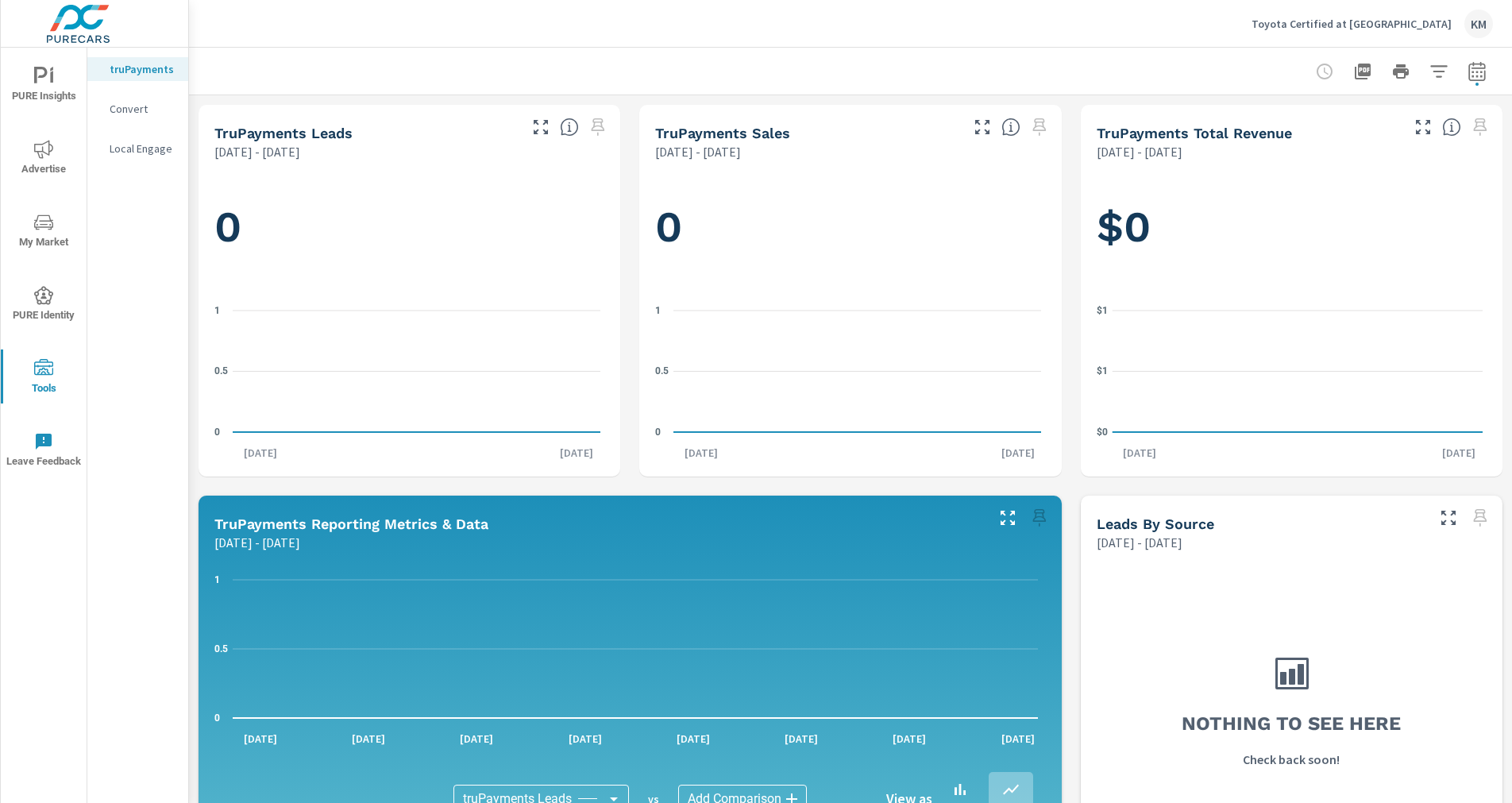
click at [137, 106] on p "Convert" at bounding box center [142, 109] width 66 height 16
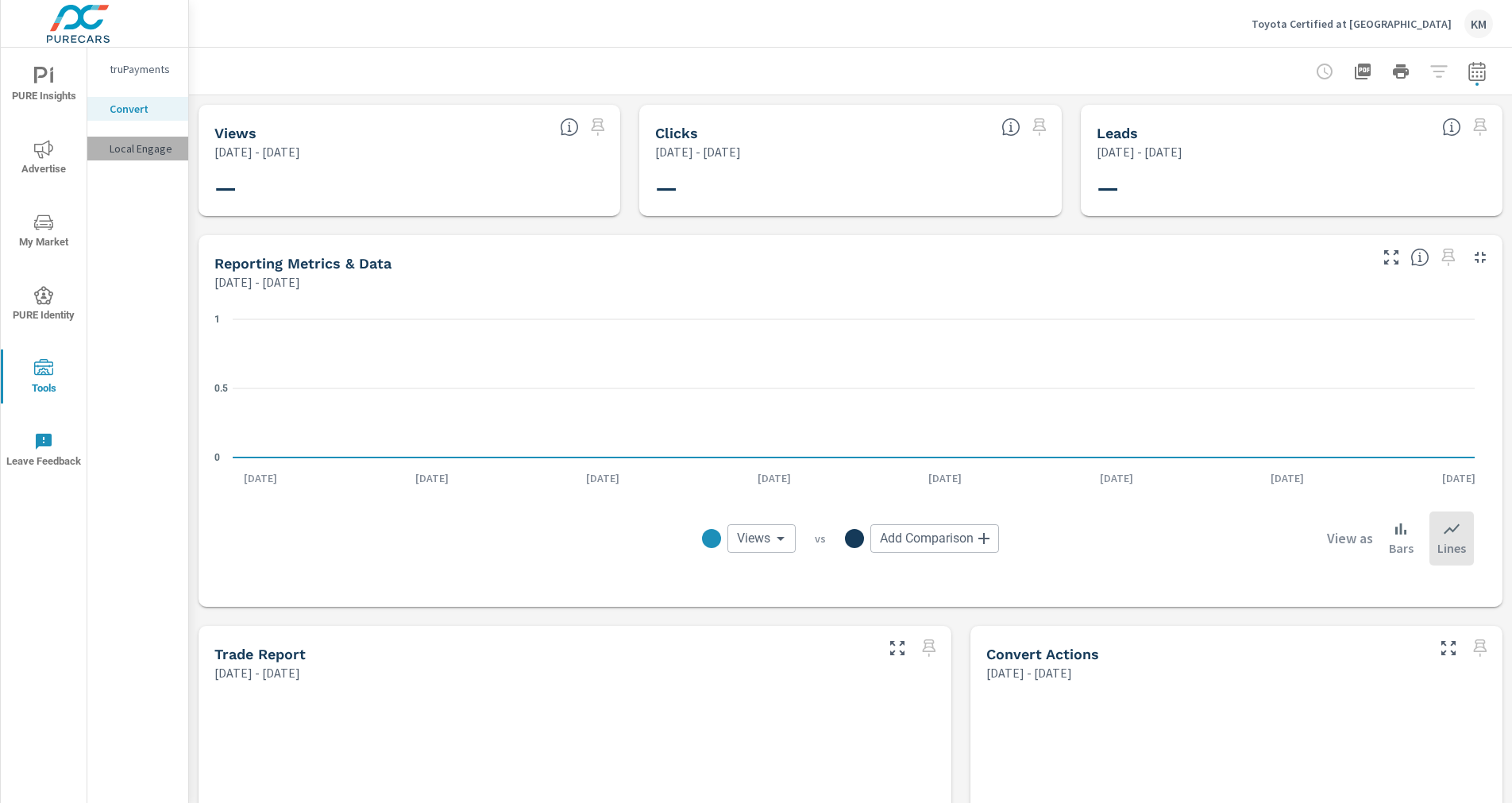
click at [141, 150] on p "Local Engage" at bounding box center [142, 149] width 66 height 16
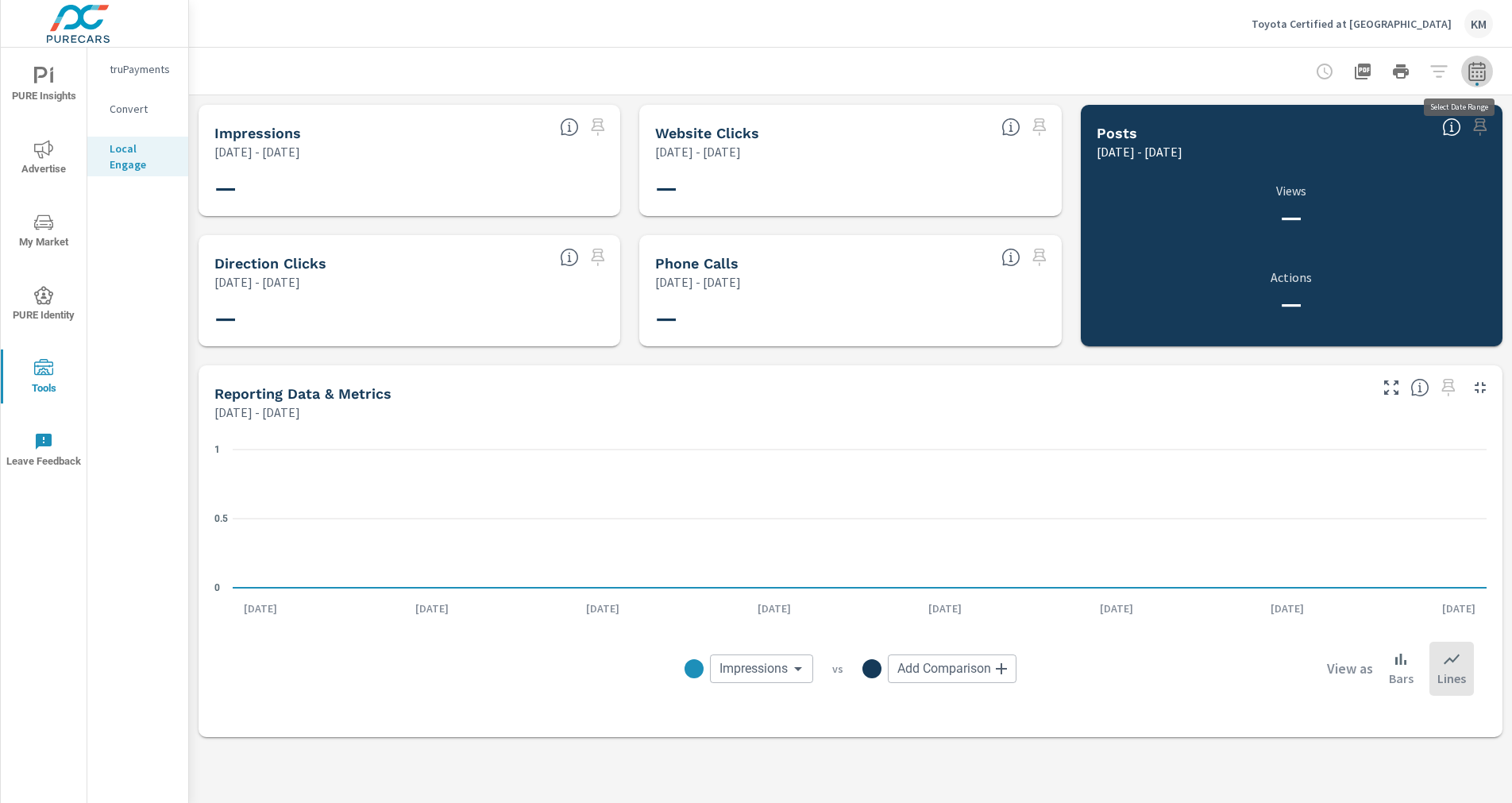
click at [1484, 70] on icon "button" at bounding box center [1477, 71] width 19 height 19
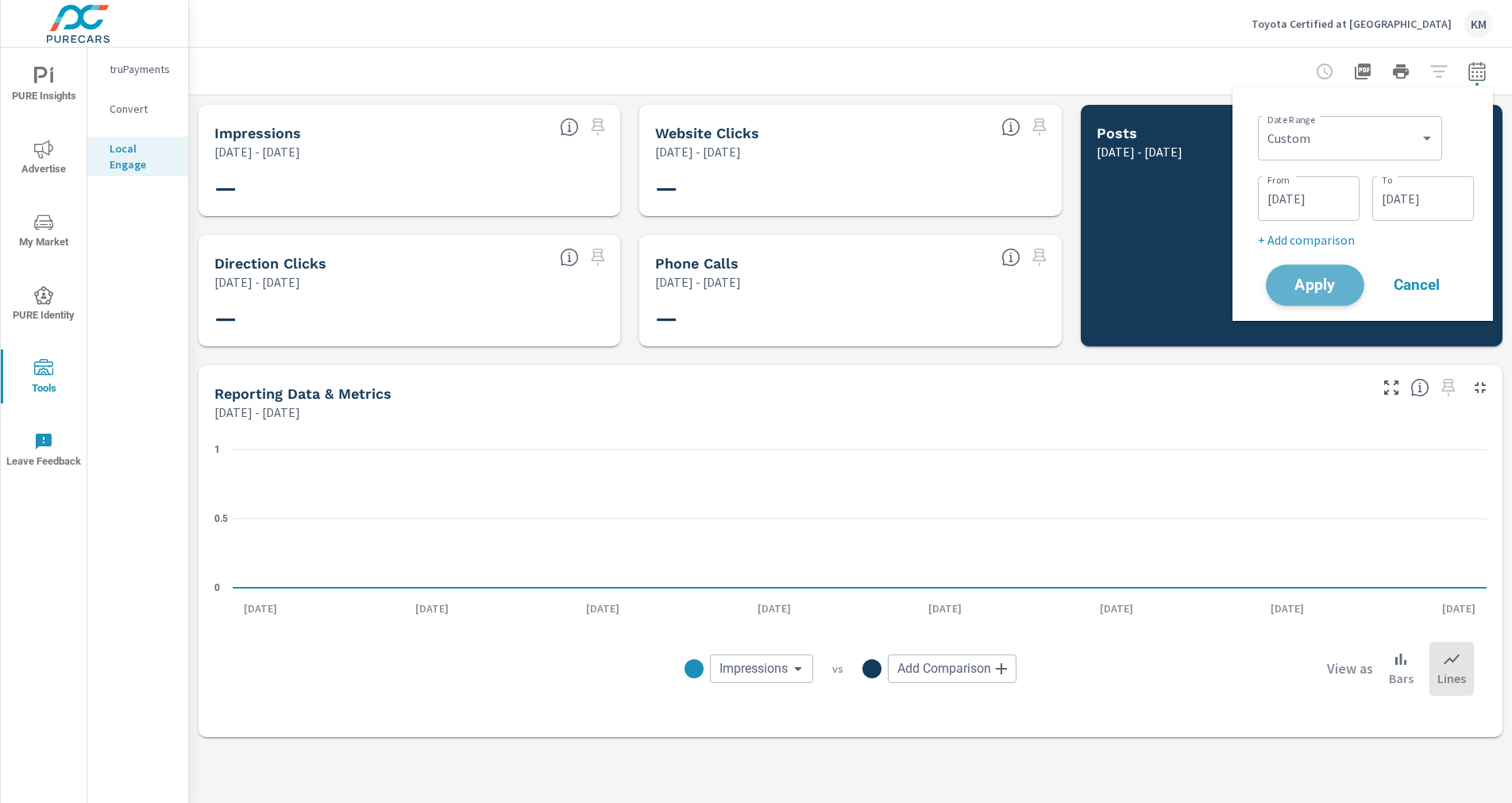
click at [1338, 292] on span "Apply" at bounding box center [1315, 285] width 65 height 15
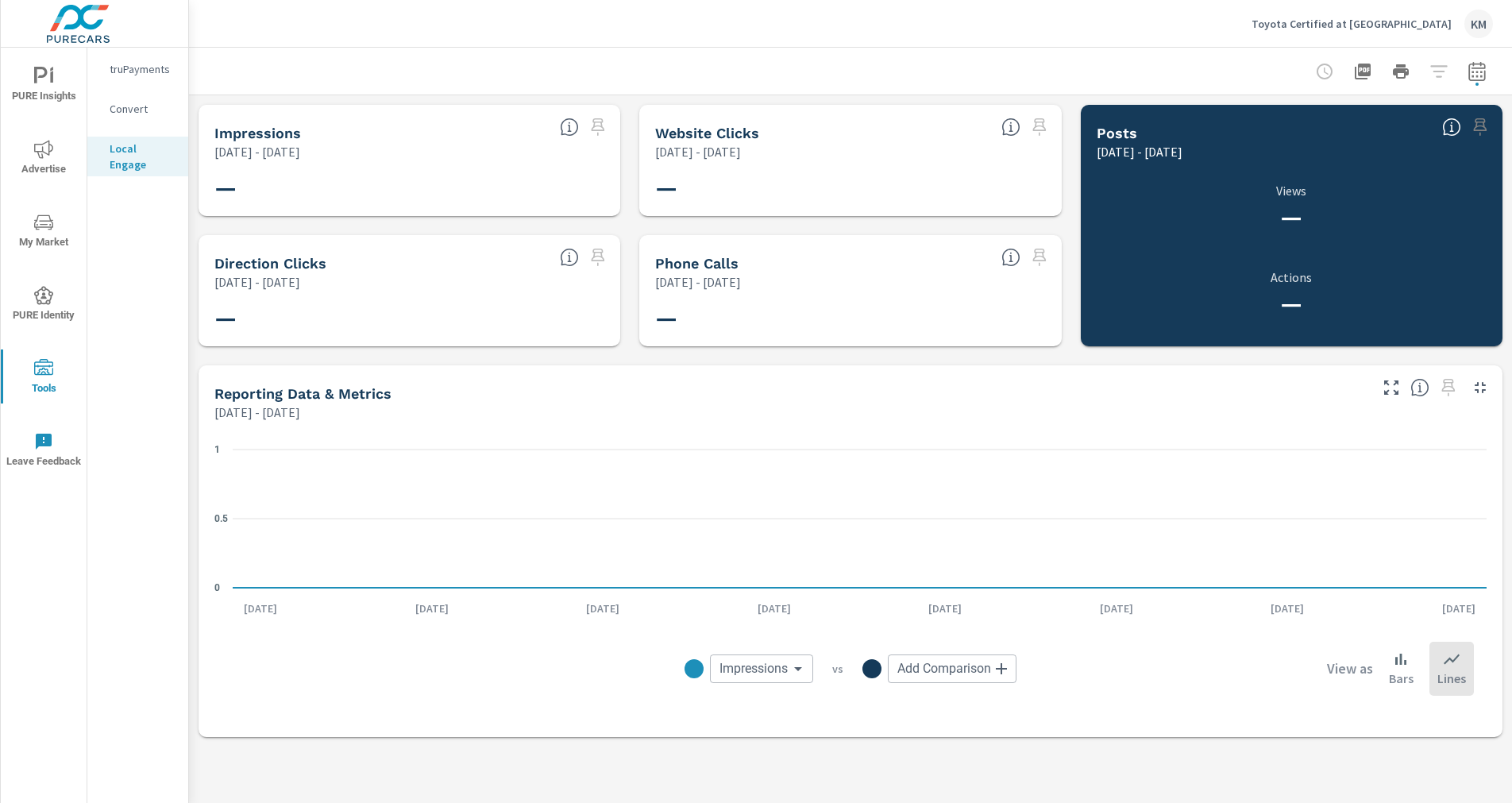
click at [86, 24] on img at bounding box center [78, 23] width 154 height 63
